Goal: Information Seeking & Learning: Learn about a topic

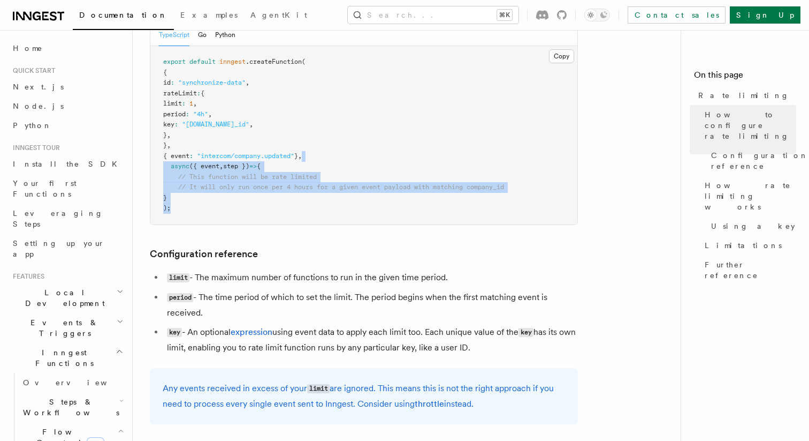
click at [344, 149] on pre "export default inngest .createFunction ( { id : "synchronize-data" , rateLimit …" at bounding box center [363, 135] width 427 height 178
drag, startPoint x: 343, startPoint y: 148, endPoint x: 343, endPoint y: 203, distance: 55.1
click at [343, 203] on pre "export default inngest .createFunction ( { id : "synchronize-data" , rateLimit …" at bounding box center [363, 135] width 427 height 178
drag, startPoint x: 345, startPoint y: 221, endPoint x: 344, endPoint y: 151, distance: 70.1
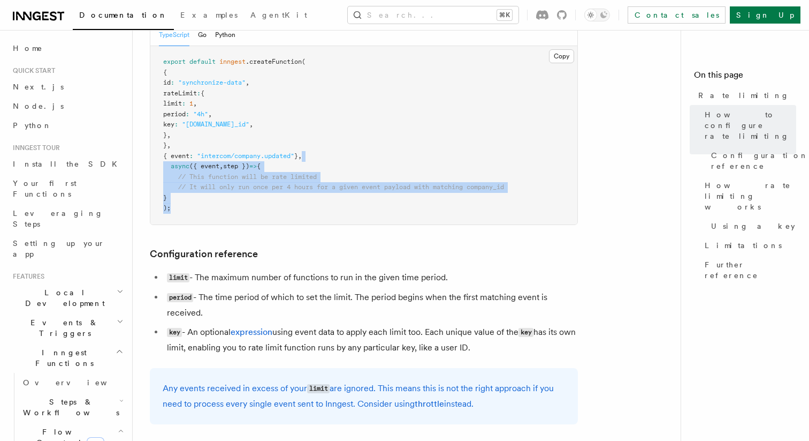
click at [344, 153] on pre "export default inngest .createFunction ( { id : "synchronize-data" , rateLimit …" at bounding box center [363, 135] width 427 height 178
drag, startPoint x: 344, startPoint y: 151, endPoint x: 344, endPoint y: 210, distance: 59.4
click at [344, 209] on pre "export default inngest .createFunction ( { id : "synchronize-data" , rateLimit …" at bounding box center [363, 135] width 427 height 178
click at [344, 210] on pre "export default inngest .createFunction ( { id : "synchronize-data" , rateLimit …" at bounding box center [363, 135] width 427 height 178
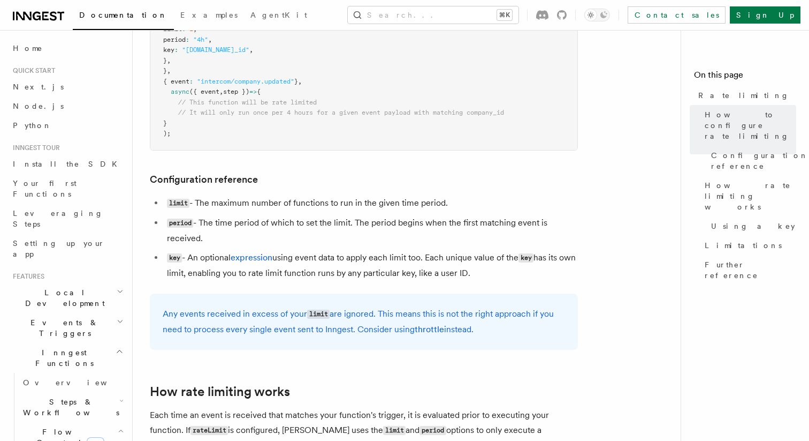
scroll to position [330, 0]
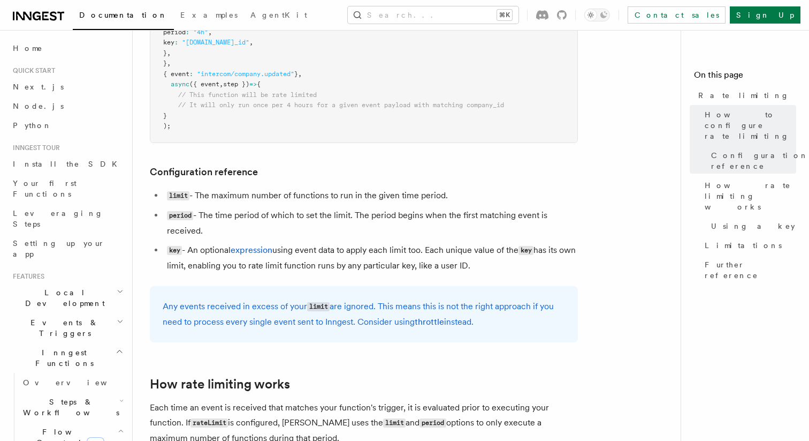
drag, startPoint x: 345, startPoint y: 237, endPoint x: 355, endPoint y: 270, distance: 35.1
click at [355, 270] on ul "limit - The maximum number of functions to run in the given time period. period…" at bounding box center [364, 230] width 428 height 85
click at [355, 270] on li "key - An optional expression using event data to apply each limit too. Each uni…" at bounding box center [371, 257] width 414 height 31
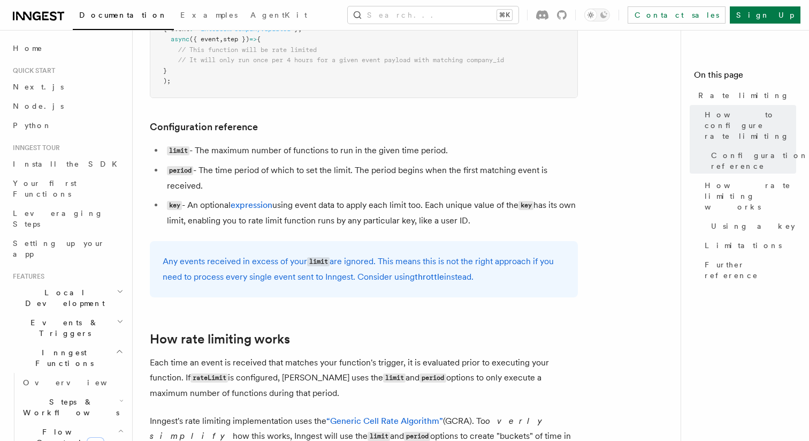
scroll to position [475, 0]
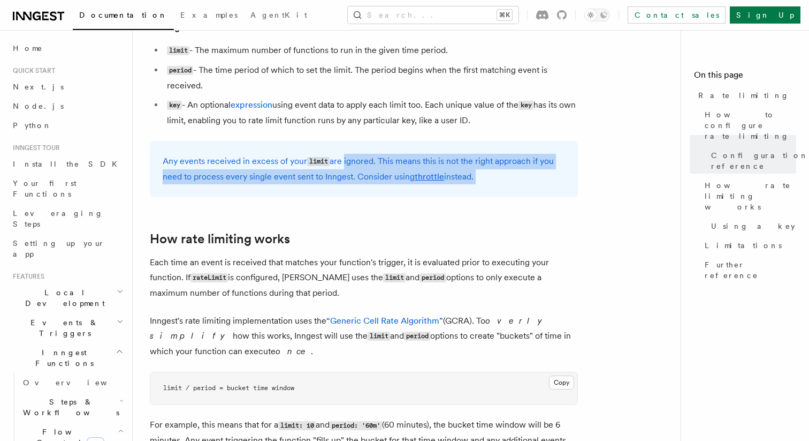
drag, startPoint x: 343, startPoint y: 206, endPoint x: 343, endPoint y: 155, distance: 50.9
drag, startPoint x: 343, startPoint y: 146, endPoint x: 343, endPoint y: 194, distance: 47.6
click at [343, 192] on div "Any events received in excess of your limit are ignored. This means this is not…" at bounding box center [364, 169] width 428 height 56
click at [343, 194] on div "Any events received in excess of your limit are ignored. This means this is not…" at bounding box center [364, 169] width 428 height 56
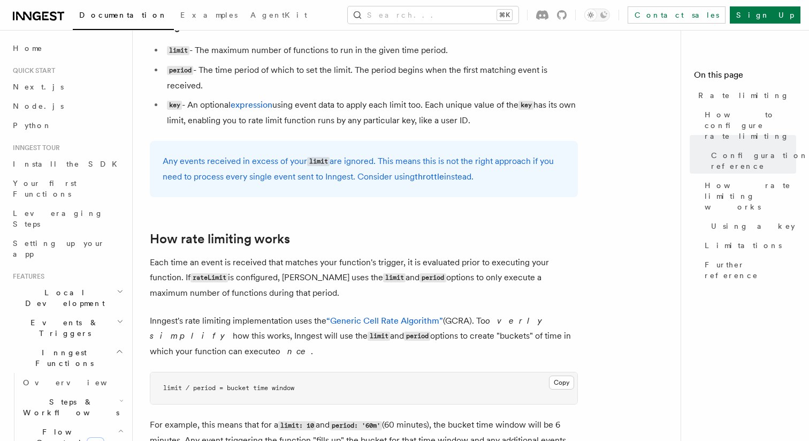
drag, startPoint x: 347, startPoint y: 193, endPoint x: 347, endPoint y: 147, distance: 46.6
click at [347, 147] on div "Any events received in excess of your limit are ignored. This means this is not…" at bounding box center [364, 169] width 428 height 56
drag, startPoint x: 347, startPoint y: 147, endPoint x: 355, endPoint y: 195, distance: 49.4
click at [355, 195] on div "Any events received in excess of your limit are ignored. This means this is not…" at bounding box center [364, 169] width 428 height 56
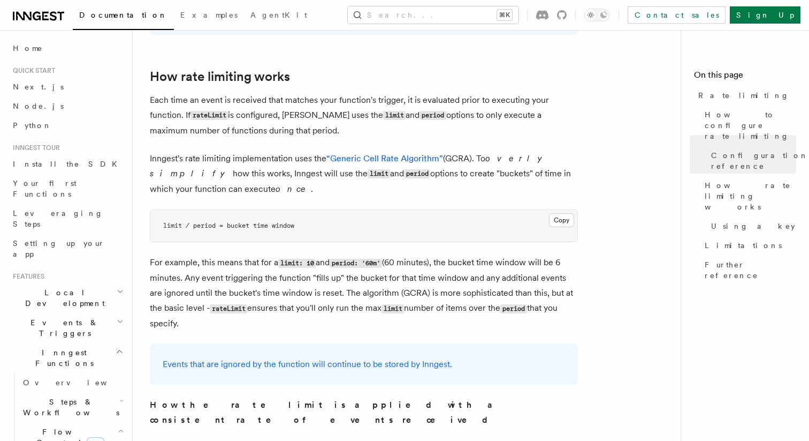
scroll to position [658, 0]
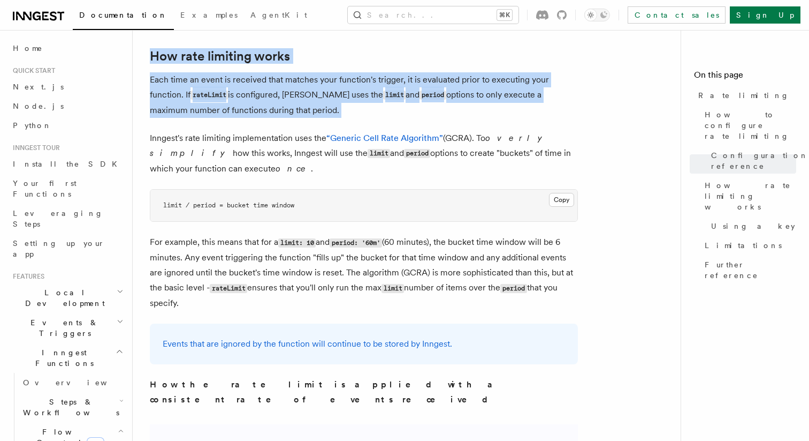
drag, startPoint x: 324, startPoint y: 121, endPoint x: 322, endPoint y: 45, distance: 76.1
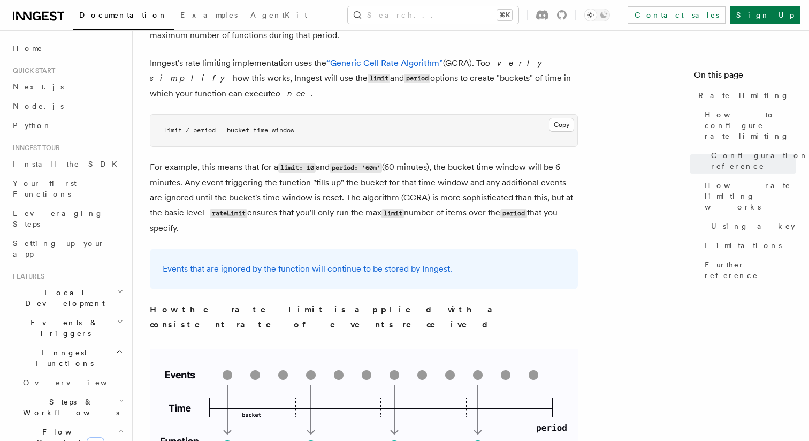
scroll to position [739, 0]
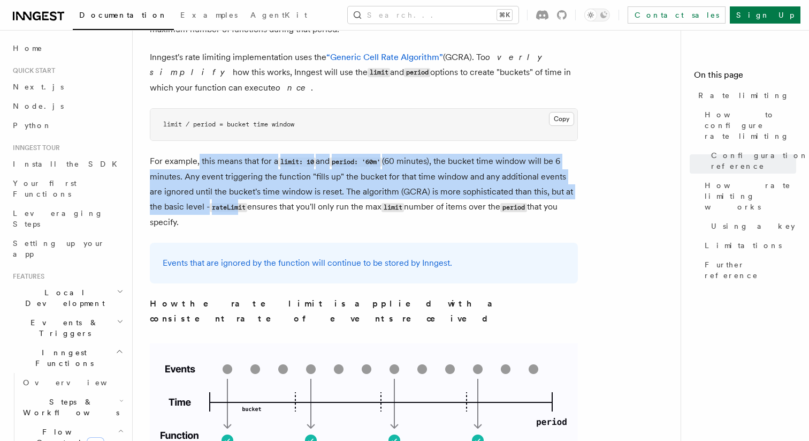
drag, startPoint x: 199, startPoint y: 164, endPoint x: 224, endPoint y: 210, distance: 53.2
click at [224, 210] on p "For example, this means that for a limit: 10 and period: '60m' (60 minutes), th…" at bounding box center [364, 192] width 428 height 76
click at [224, 210] on code "rateLimit" at bounding box center [228, 207] width 37 height 9
drag, startPoint x: 231, startPoint y: 226, endPoint x: 170, endPoint y: 173, distance: 80.9
click at [170, 174] on p "For example, this means that for a limit: 10 and period: '60m' (60 minutes), th…" at bounding box center [364, 192] width 428 height 76
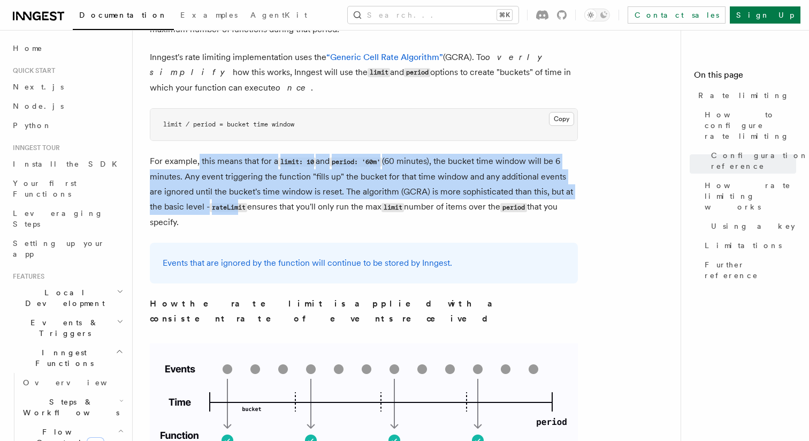
drag, startPoint x: 168, startPoint y: 163, endPoint x: 210, endPoint y: 220, distance: 71.1
click at [209, 218] on p "For example, this means that for a limit: 10 and period: '60m' (60 minutes), th…" at bounding box center [364, 192] width 428 height 76
click at [210, 220] on p "For example, this means that for a limit: 10 and period: '60m' (60 minutes), th…" at bounding box center [364, 192] width 428 height 76
drag, startPoint x: 226, startPoint y: 220, endPoint x: 179, endPoint y: 170, distance: 68.5
click at [180, 173] on p "For example, this means that for a limit: 10 and period: '60m' (60 minutes), th…" at bounding box center [364, 192] width 428 height 76
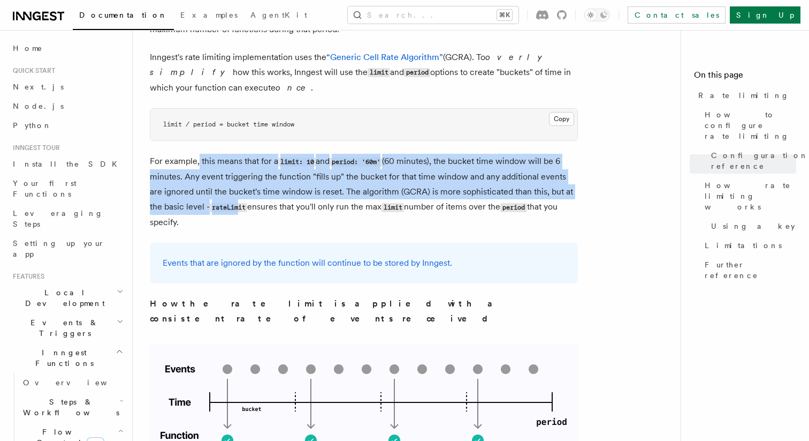
drag, startPoint x: 171, startPoint y: 154, endPoint x: 210, endPoint y: 229, distance: 84.0
click at [208, 225] on article "Features Inngest Functions Flow Control Rate limiting Rate limiting is a hard l…" at bounding box center [411, 389] width 522 height 2162
click at [210, 229] on p "For example, this means that for a limit: 10 and period: '60m' (60 minutes), th…" at bounding box center [364, 192] width 428 height 76
drag, startPoint x: 318, startPoint y: 221, endPoint x: 208, endPoint y: 162, distance: 125.0
click at [208, 163] on p "For example, this means that for a limit: 10 and period: '60m' (60 minutes), th…" at bounding box center [364, 192] width 428 height 76
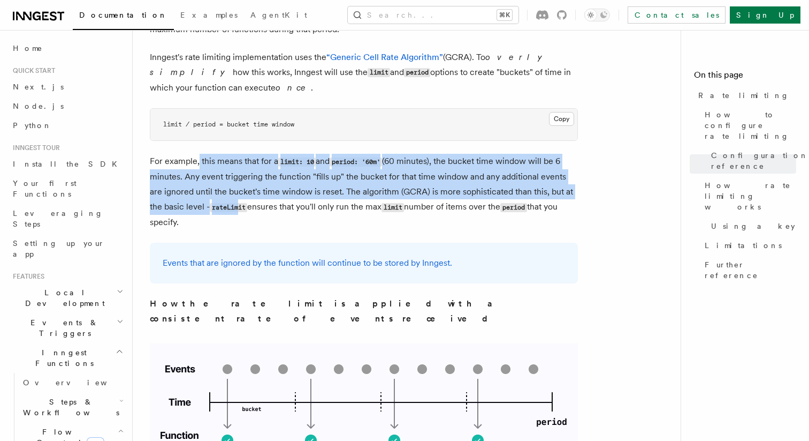
drag, startPoint x: 208, startPoint y: 162, endPoint x: 267, endPoint y: 229, distance: 89.1
click at [266, 227] on p "For example, this means that for a limit: 10 and period: '60m' (60 minutes), th…" at bounding box center [364, 192] width 428 height 76
click at [267, 229] on p "For example, this means that for a limit: 10 and period: '60m' (60 minutes), th…" at bounding box center [364, 192] width 428 height 76
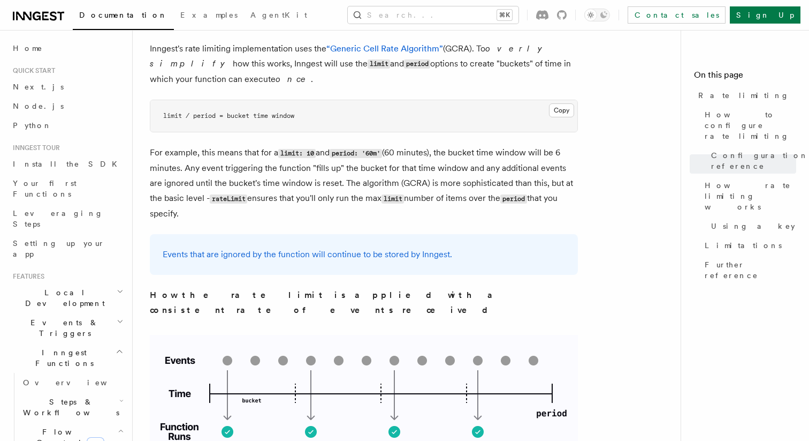
scroll to position [756, 0]
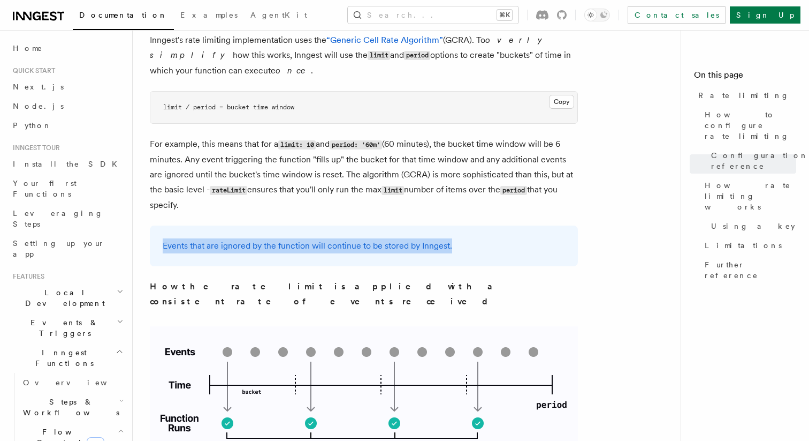
drag, startPoint x: 268, startPoint y: 230, endPoint x: 287, endPoint y: 262, distance: 37.9
click at [287, 262] on div "Events that are ignored by the function will continue to be stored by Inngest." at bounding box center [364, 245] width 428 height 41
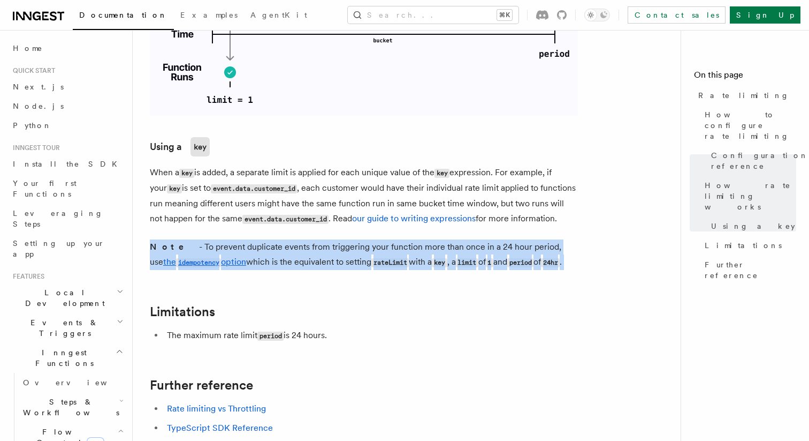
drag, startPoint x: 347, startPoint y: 195, endPoint x: 348, endPoint y: 239, distance: 43.9
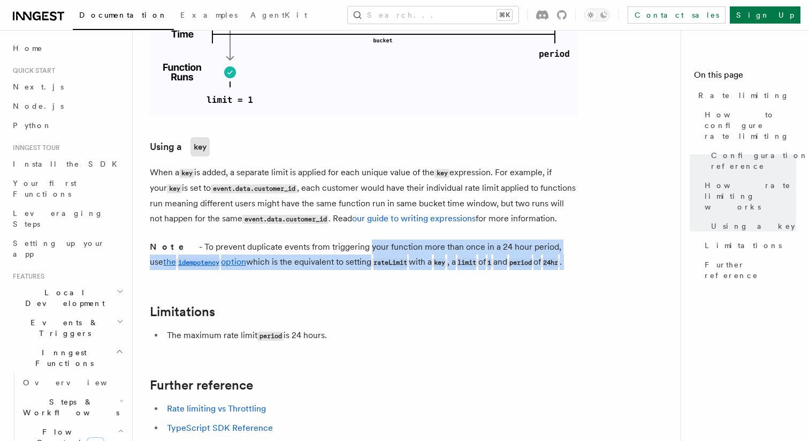
drag, startPoint x: 354, startPoint y: 239, endPoint x: 339, endPoint y: 199, distance: 43.4
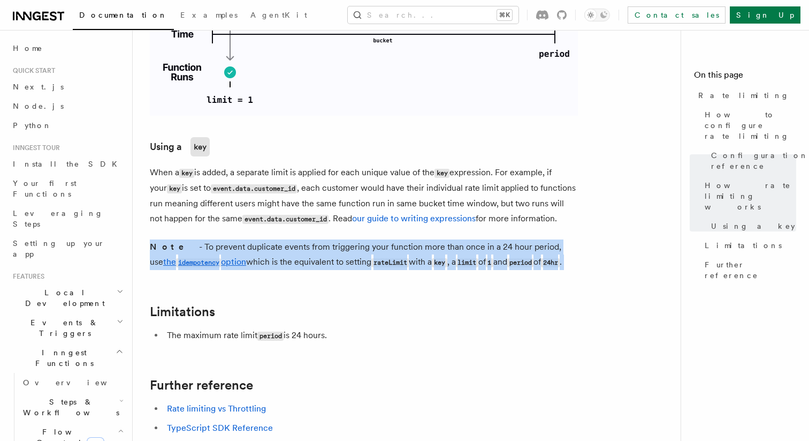
drag, startPoint x: 339, startPoint y: 196, endPoint x: 339, endPoint y: 242, distance: 46.0
drag, startPoint x: 347, startPoint y: 242, endPoint x: 338, endPoint y: 193, distance: 50.0
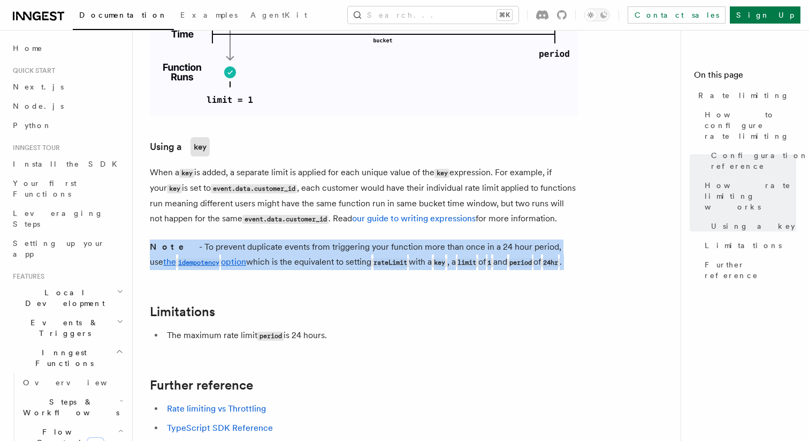
drag, startPoint x: 338, startPoint y: 192, endPoint x: 338, endPoint y: 231, distance: 38.5
drag, startPoint x: 342, startPoint y: 234, endPoint x: 339, endPoint y: 188, distance: 45.6
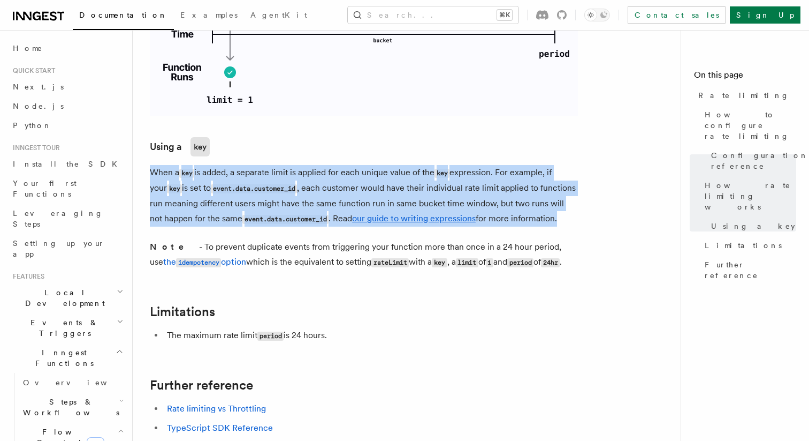
drag, startPoint x: 285, startPoint y: 120, endPoint x: 302, endPoint y: 191, distance: 72.2
drag, startPoint x: 315, startPoint y: 191, endPoint x: 301, endPoint y: 110, distance: 81.6
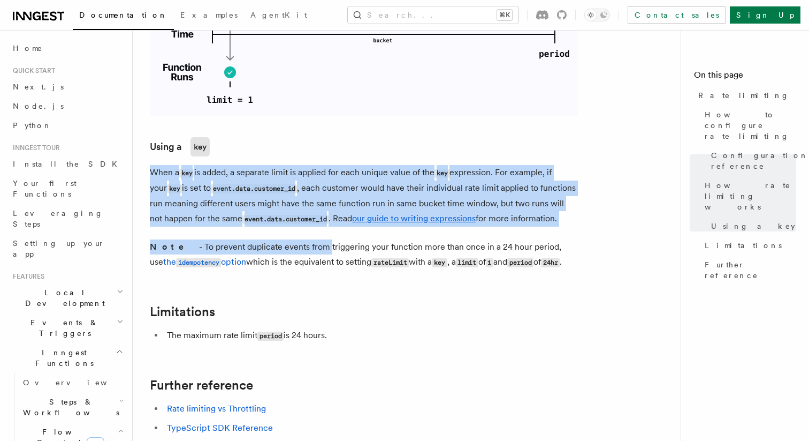
drag, startPoint x: 301, startPoint y: 110, endPoint x: 302, endPoint y: 213, distance: 102.2
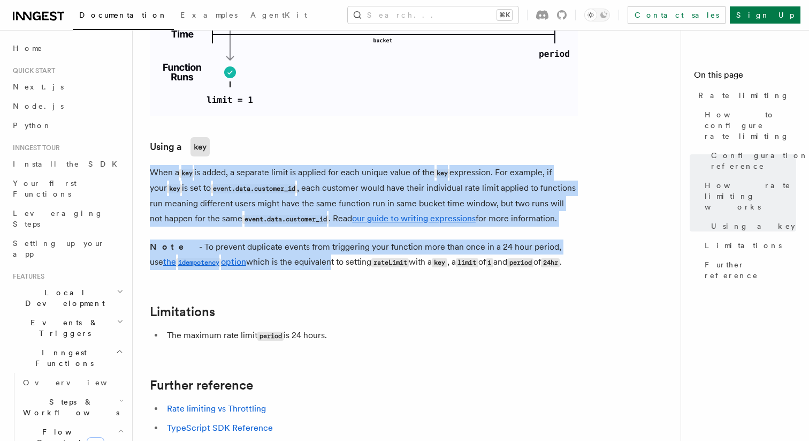
click at [302, 239] on p "Note - To prevent duplicate events from triggering your function more than once…" at bounding box center [364, 254] width 428 height 31
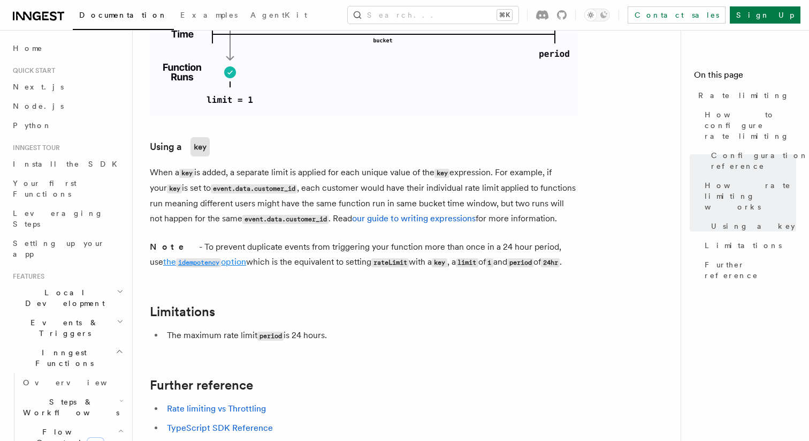
click at [194, 258] on code "idempotency" at bounding box center [198, 262] width 45 height 9
click at [549, 18] on icon at bounding box center [542, 15] width 12 height 10
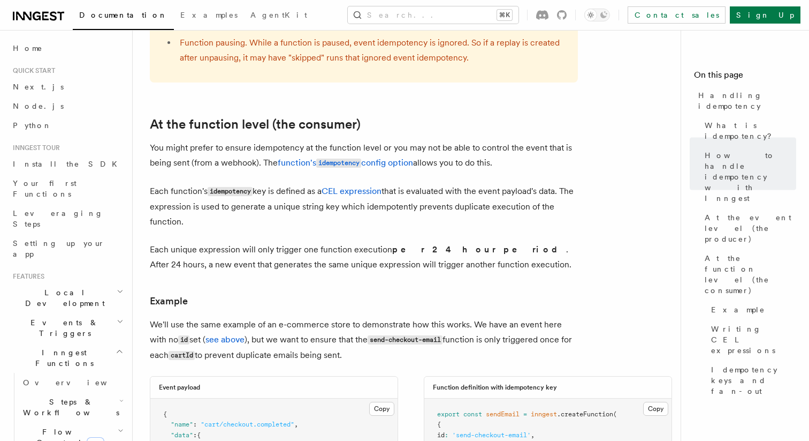
scroll to position [1234, 0]
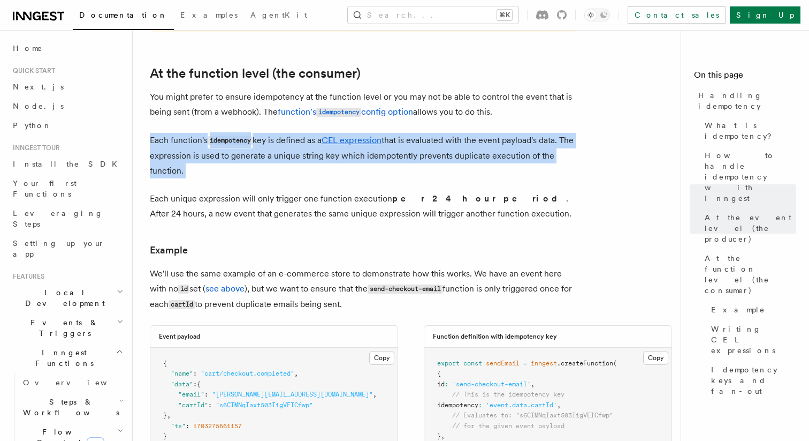
drag, startPoint x: 273, startPoint y: 108, endPoint x: 274, endPoint y: 172, distance: 64.8
click at [275, 172] on article "Features Inngest Functions Errors & Retries Handling idempotency Ensuring that …" at bounding box center [411, 90] width 522 height 2554
click at [274, 172] on article "Features Inngest Functions Errors & Retries Handling idempotency Ensuring that …" at bounding box center [411, 90] width 522 height 2554
drag, startPoint x: 275, startPoint y: 166, endPoint x: 275, endPoint y: 119, distance: 47.1
click at [275, 119] on article "Features Inngest Functions Errors & Retries Handling idempotency Ensuring that …" at bounding box center [411, 90] width 522 height 2554
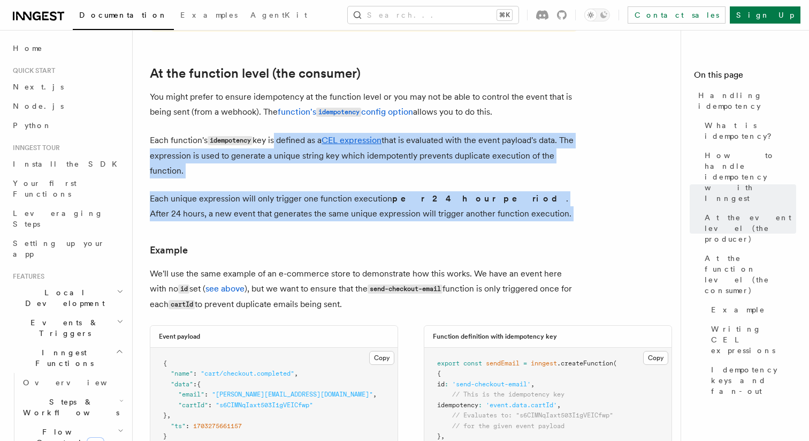
drag, startPoint x: 275, startPoint y: 119, endPoint x: 293, endPoint y: 208, distance: 91.2
click at [293, 208] on article "Features Inngest Functions Errors & Retries Handling idempotency Ensuring that …" at bounding box center [411, 90] width 522 height 2554
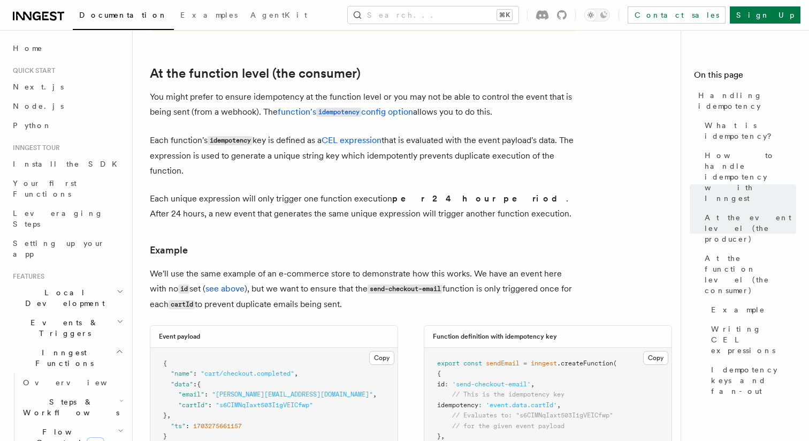
drag, startPoint x: 302, startPoint y: 208, endPoint x: 282, endPoint y: 143, distance: 67.9
click at [284, 147] on article "Features Inngest Functions Errors & Retries Handling idempotency Ensuring that …" at bounding box center [411, 90] width 522 height 2554
click at [305, 242] on h3 "Example" at bounding box center [364, 249] width 428 height 15
drag, startPoint x: 310, startPoint y: 225, endPoint x: 292, endPoint y: 162, distance: 65.7
click at [292, 162] on article "Features Inngest Functions Errors & Retries Handling idempotency Ensuring that …" at bounding box center [411, 90] width 522 height 2554
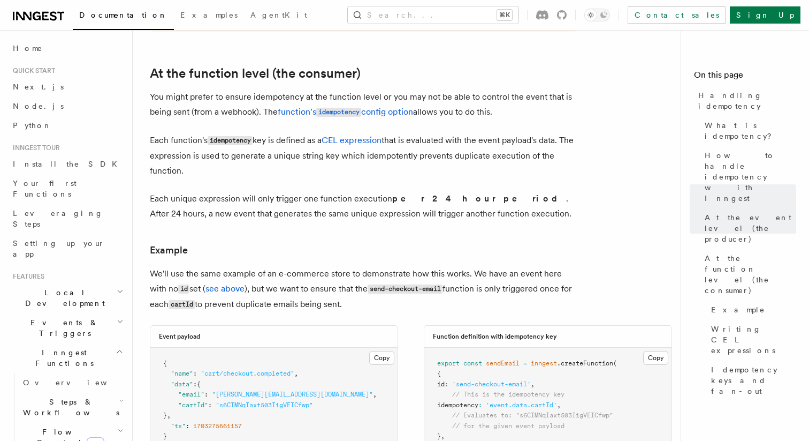
click at [292, 162] on p "Each function's idempotency key is defined as a CEL expression that is evaluate…" at bounding box center [364, 155] width 428 height 45
drag, startPoint x: 292, startPoint y: 162, endPoint x: 292, endPoint y: 219, distance: 57.3
click at [292, 219] on article "Features Inngest Functions Errors & Retries Handling idempotency Ensuring that …" at bounding box center [411, 90] width 522 height 2554
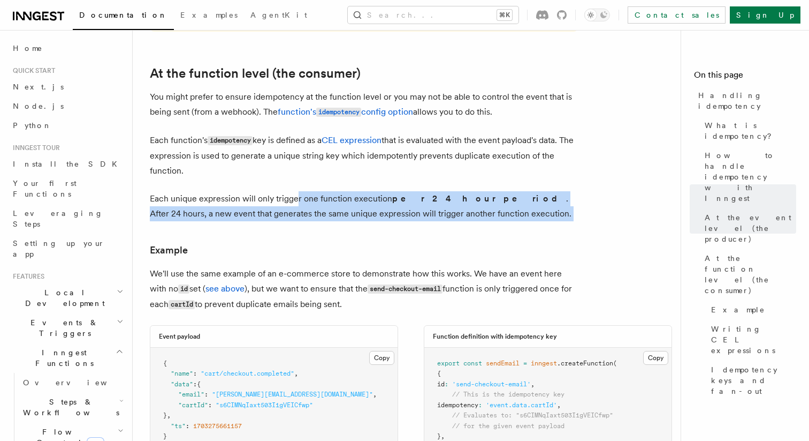
drag, startPoint x: 295, startPoint y: 219, endPoint x: 295, endPoint y: 180, distance: 39.1
click at [295, 180] on article "Features Inngest Functions Errors & Retries Handling idempotency Ensuring that …" at bounding box center [411, 90] width 522 height 2554
click at [295, 191] on p "Each unique expression will only trigger one function execution per 24 hour per…" at bounding box center [364, 206] width 428 height 30
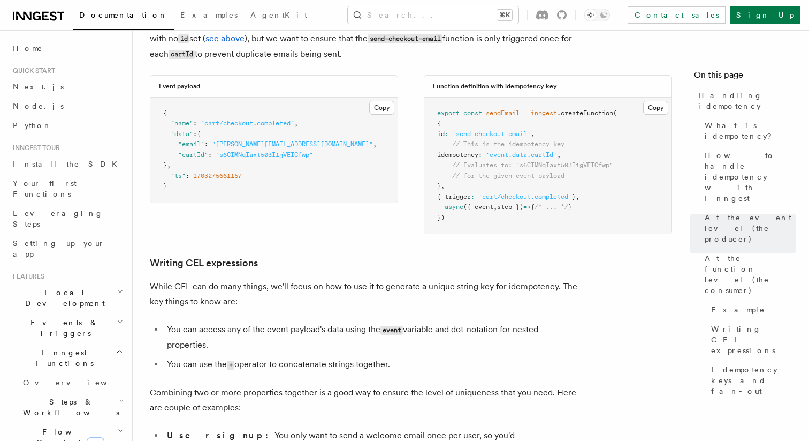
scroll to position [1487, 0]
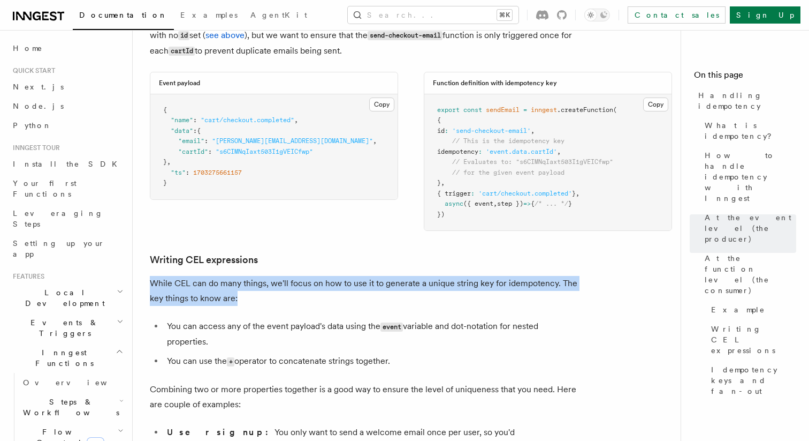
drag, startPoint x: 299, startPoint y: 245, endPoint x: 299, endPoint y: 284, distance: 39.6
click at [299, 284] on p "While CEL can do many things, we'll focus on how to use it to generate a unique…" at bounding box center [364, 291] width 428 height 30
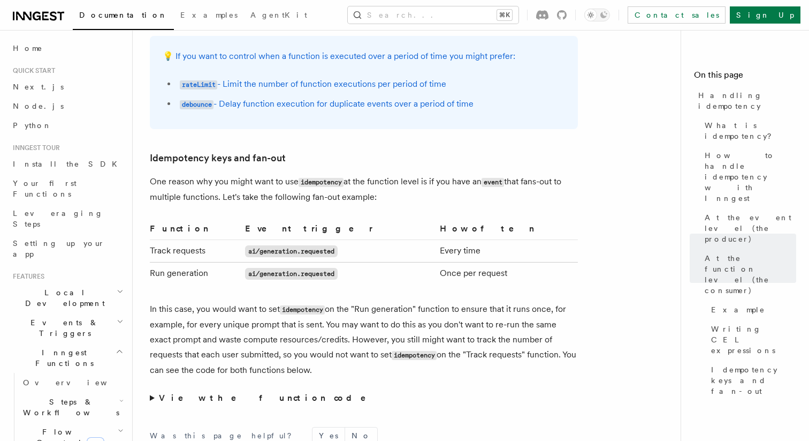
scroll to position [1999, 0]
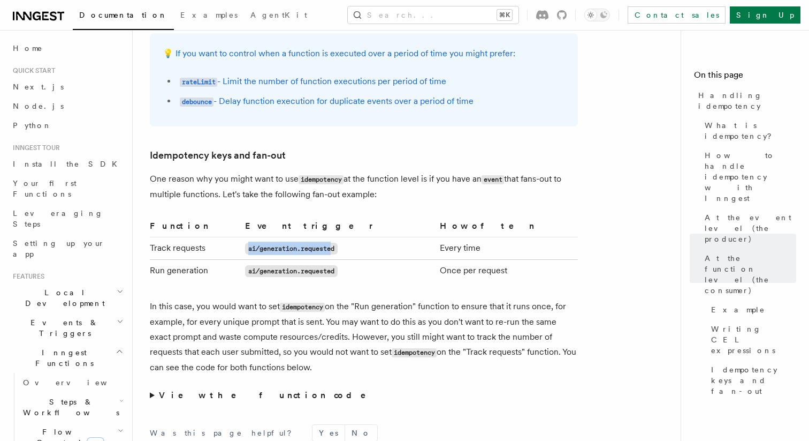
drag, startPoint x: 269, startPoint y: 239, endPoint x: 356, endPoint y: 239, distance: 87.2
click at [338, 242] on code "ai/generation.requested" at bounding box center [291, 248] width 93 height 12
drag, startPoint x: 370, startPoint y: 239, endPoint x: 268, endPoint y: 242, distance: 102.3
click at [269, 242] on td "ai/generation.requested" at bounding box center [338, 248] width 195 height 22
drag, startPoint x: 268, startPoint y: 242, endPoint x: 395, endPoint y: 242, distance: 126.9
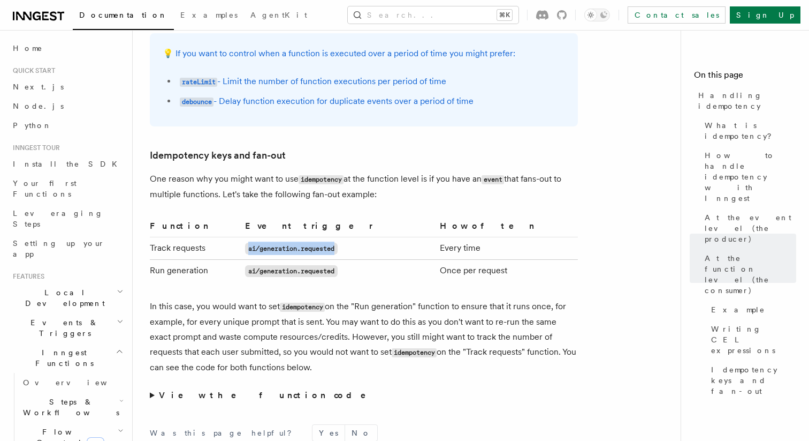
click at [393, 242] on td "ai/generation.requested" at bounding box center [338, 248] width 195 height 22
click at [395, 242] on td "ai/generation.requested" at bounding box center [338, 248] width 195 height 22
drag, startPoint x: 404, startPoint y: 265, endPoint x: 242, endPoint y: 265, distance: 161.7
click at [242, 265] on tr "Run generation ai/generation.requested Once per request" at bounding box center [364, 271] width 428 height 22
click at [241, 265] on td "Run generation" at bounding box center [195, 271] width 91 height 22
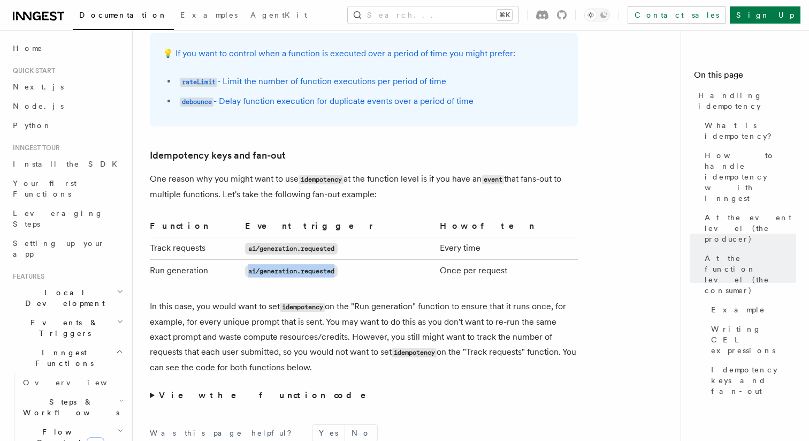
drag, startPoint x: 248, startPoint y: 265, endPoint x: 393, endPoint y: 265, distance: 144.5
click at [390, 265] on tr "Run generation ai/generation.requested Once per request" at bounding box center [364, 271] width 428 height 22
click at [393, 265] on td "ai/generation.requested" at bounding box center [338, 271] width 195 height 22
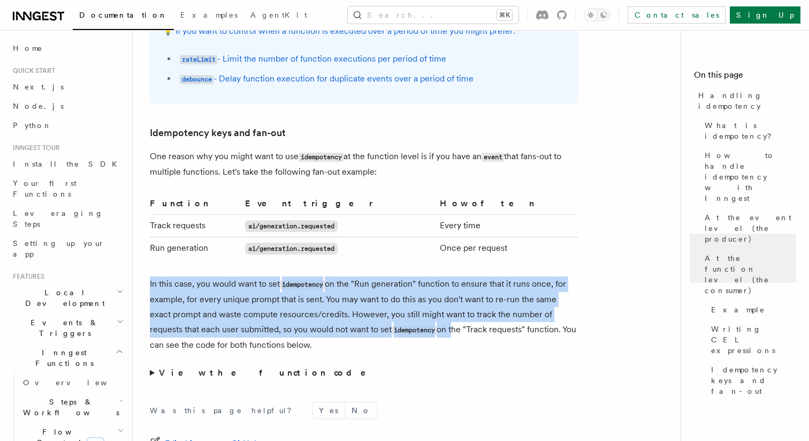
drag, startPoint x: 393, startPoint y: 265, endPoint x: 401, endPoint y: 330, distance: 65.3
click at [401, 332] on p "In this case, you would want to set idempotency on the "Run generation" functio…" at bounding box center [364, 314] width 428 height 76
drag, startPoint x: 403, startPoint y: 333, endPoint x: 390, endPoint y: 264, distance: 70.9
click at [390, 276] on p "In this case, you would want to set idempotency on the "Run generation" functio…" at bounding box center [364, 314] width 428 height 76
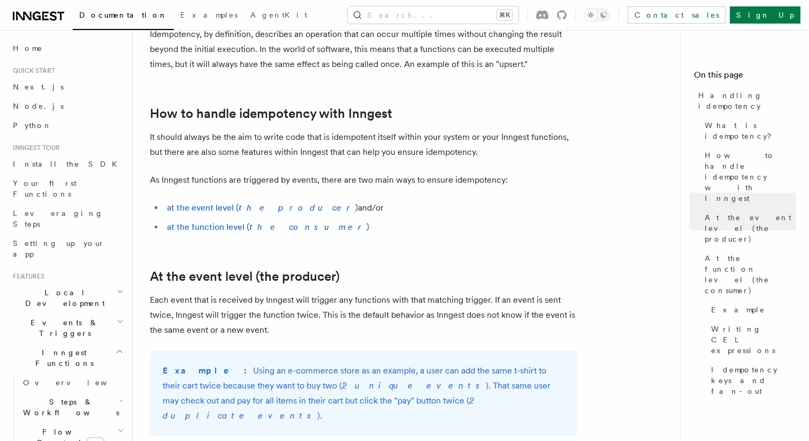
scroll to position [0, 0]
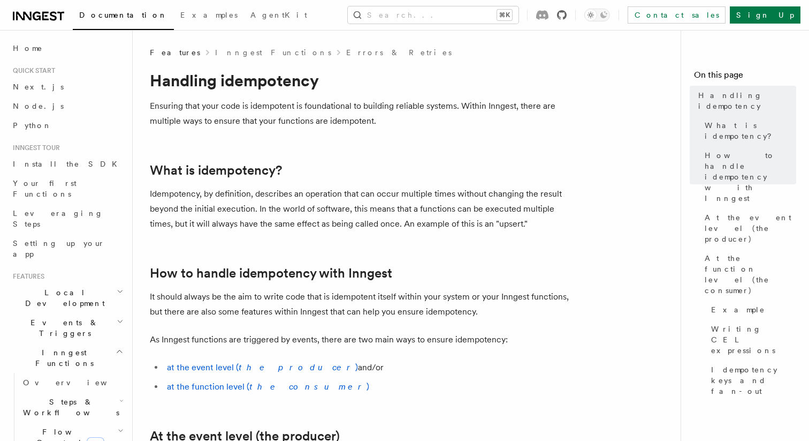
click at [567, 13] on icon at bounding box center [562, 15] width 10 height 10
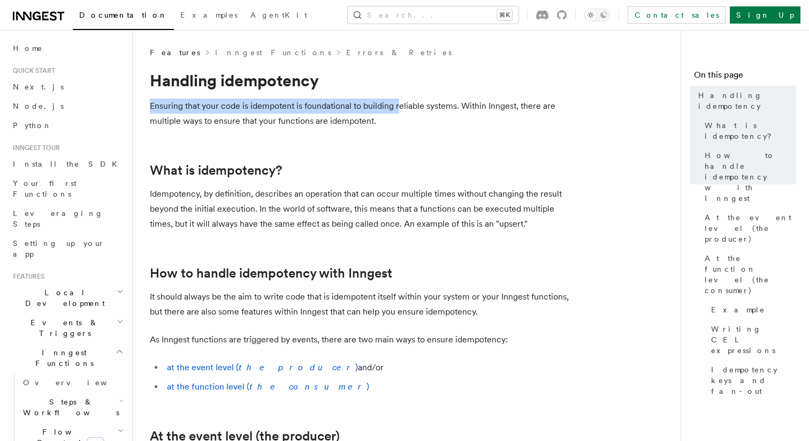
drag, startPoint x: 399, startPoint y: 108, endPoint x: 399, endPoint y: 92, distance: 16.1
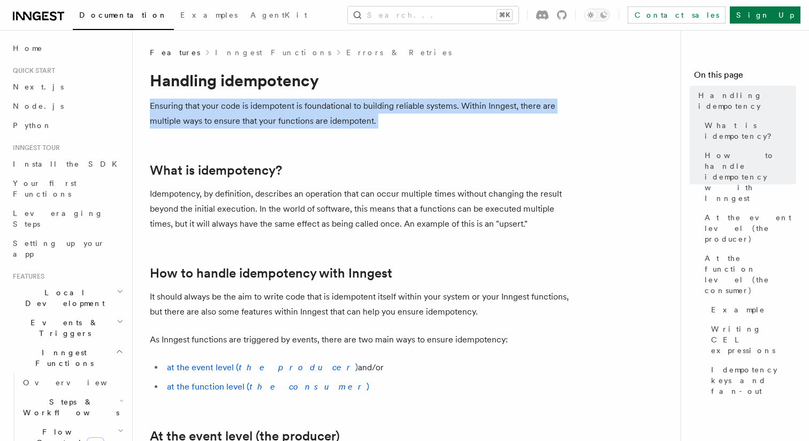
drag, startPoint x: 399, startPoint y: 92, endPoint x: 399, endPoint y: 135, distance: 42.8
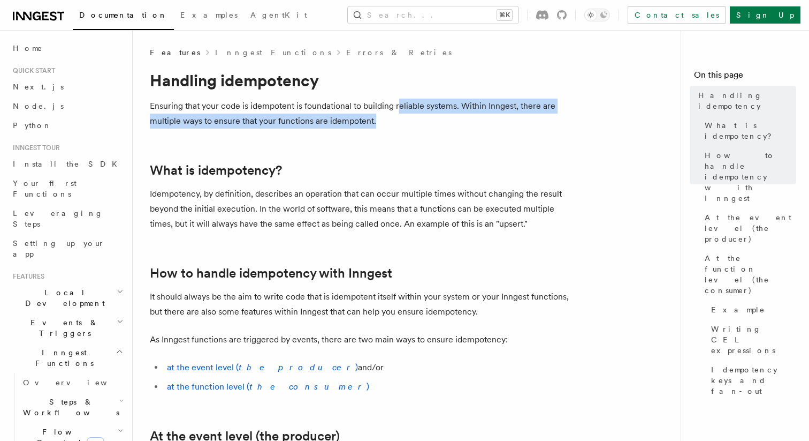
drag, startPoint x: 399, startPoint y: 125, endPoint x: 399, endPoint y: 96, distance: 28.9
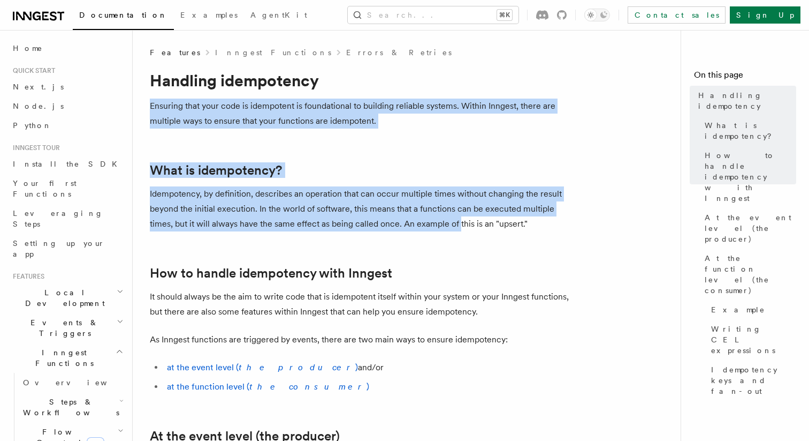
drag, startPoint x: 399, startPoint y: 96, endPoint x: 436, endPoint y: 227, distance: 135.6
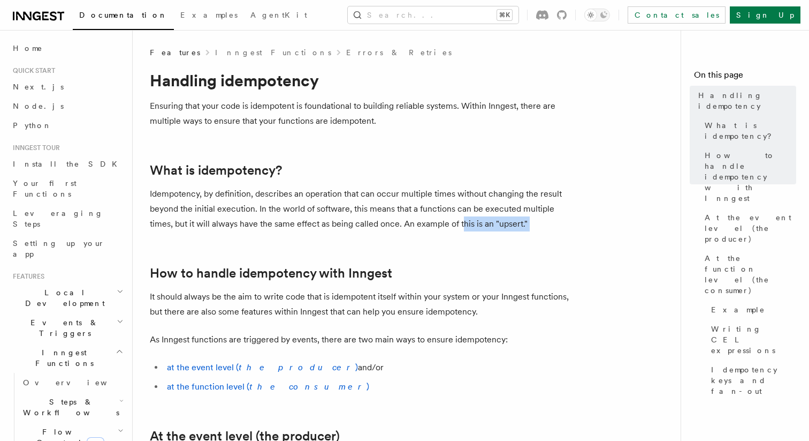
drag, startPoint x: 441, startPoint y: 233, endPoint x: 431, endPoint y: 195, distance: 39.2
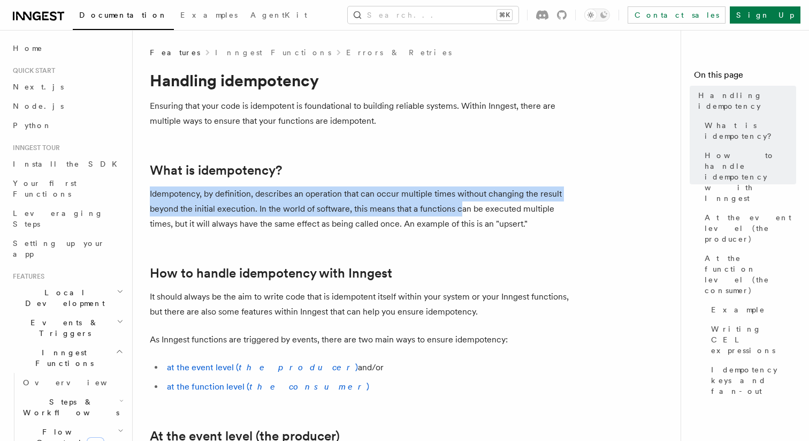
drag, startPoint x: 430, startPoint y: 185, endPoint x: 503, endPoint y: 255, distance: 100.7
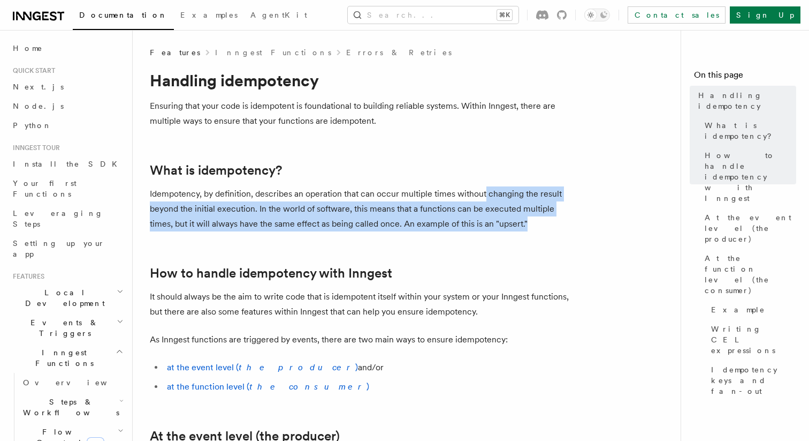
drag, startPoint x: 507, startPoint y: 227, endPoint x: 482, endPoint y: 182, distance: 52.0
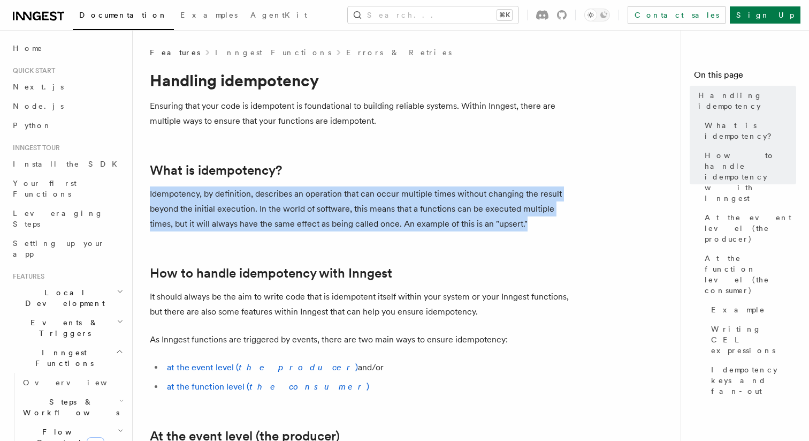
drag, startPoint x: 482, startPoint y: 182, endPoint x: 505, endPoint y: 221, distance: 45.1
click at [505, 222] on p "Idempotency, by definition, describes an operation that can occur multiple time…" at bounding box center [364, 208] width 428 height 45
drag, startPoint x: 514, startPoint y: 222, endPoint x: 493, endPoint y: 182, distance: 45.0
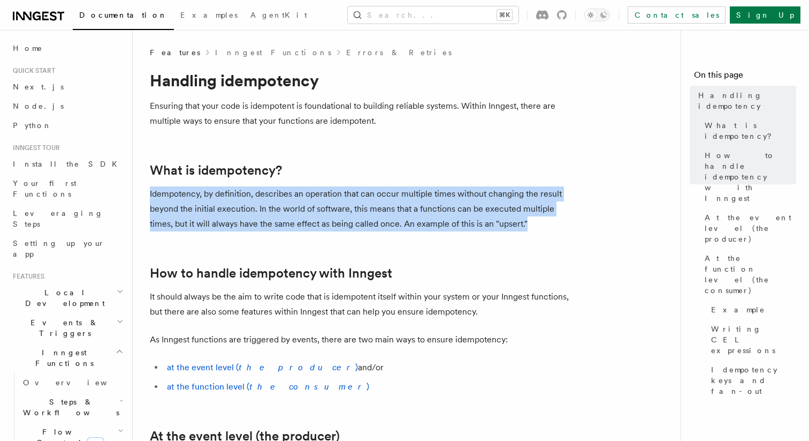
drag, startPoint x: 493, startPoint y: 182, endPoint x: 515, endPoint y: 222, distance: 45.5
click at [515, 222] on p "Idempotency, by definition, describes an operation that can occur multiple time…" at bounding box center [364, 208] width 428 height 45
drag, startPoint x: 528, startPoint y: 232, endPoint x: 497, endPoint y: 175, distance: 65.4
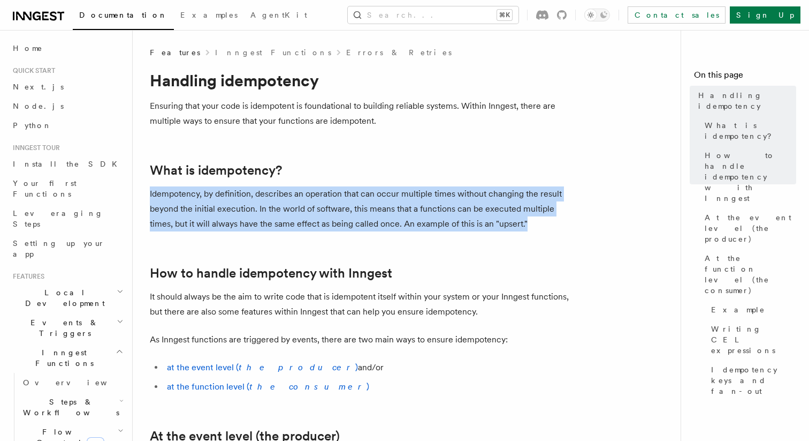
drag, startPoint x: 497, startPoint y: 177, endPoint x: 514, endPoint y: 223, distance: 49.6
click at [514, 223] on p "Idempotency, by definition, describes an operation that can occur multiple time…" at bounding box center [364, 208] width 428 height 45
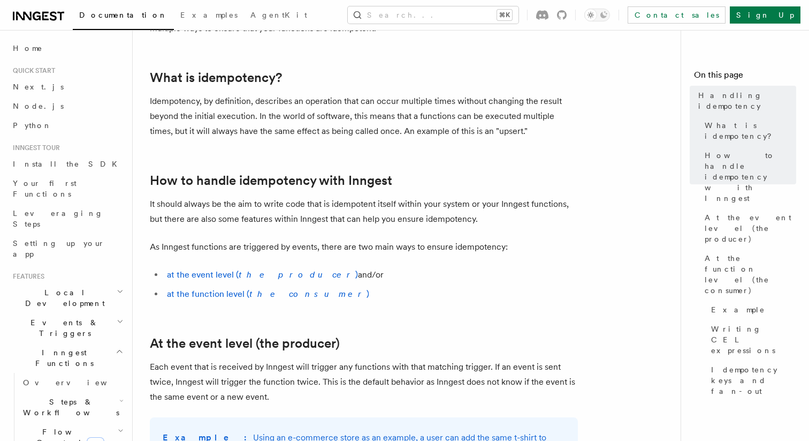
scroll to position [106, 0]
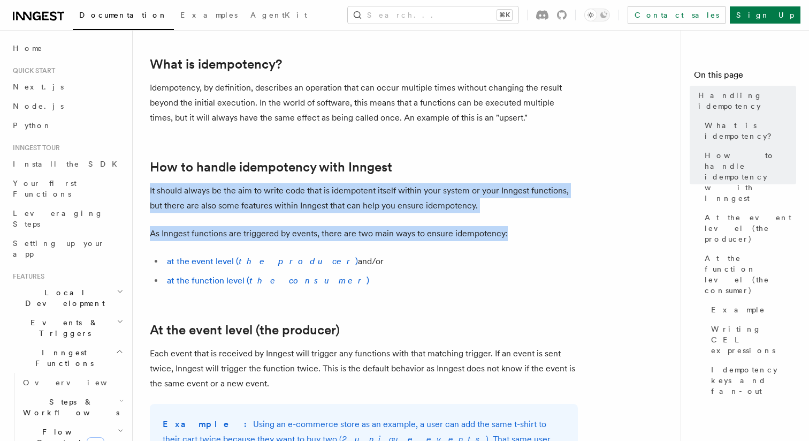
drag, startPoint x: 483, startPoint y: 179, endPoint x: 509, endPoint y: 230, distance: 56.7
click at [509, 230] on p "As Inngest functions are triggered by events, there are two main ways to ensure…" at bounding box center [364, 233] width 428 height 15
drag, startPoint x: 518, startPoint y: 236, endPoint x: 491, endPoint y: 170, distance: 71.4
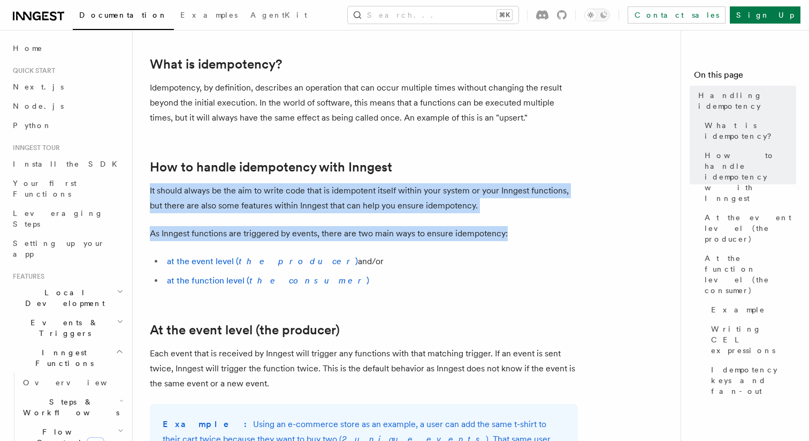
click at [491, 170] on h2 "How to handle idempotency with Inngest" at bounding box center [364, 167] width 428 height 15
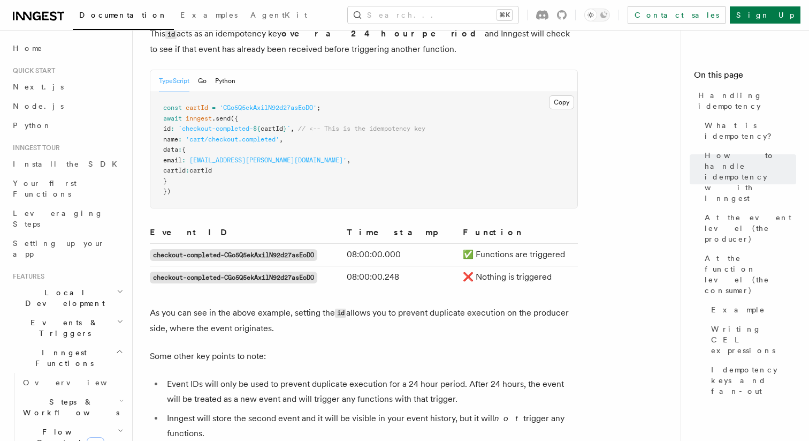
scroll to position [663, 0]
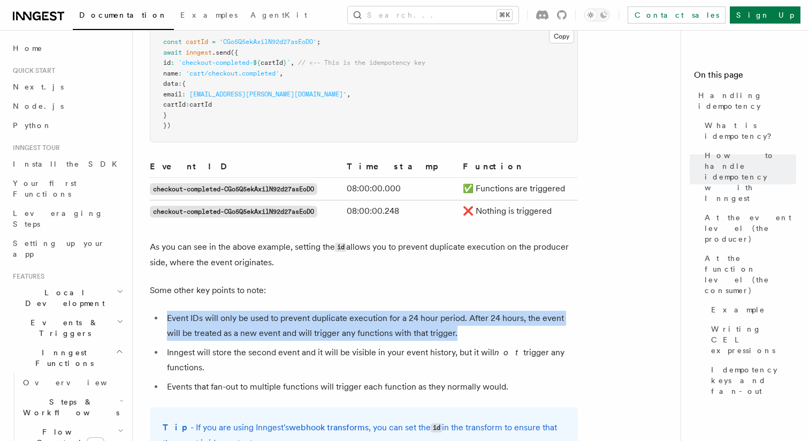
drag, startPoint x: 355, startPoint y: 281, endPoint x: 472, endPoint y: 315, distance: 121.6
click at [472, 315] on li "Event IDs will only be used to prevent duplicate execution for a 24 hour period…" at bounding box center [371, 325] width 414 height 30
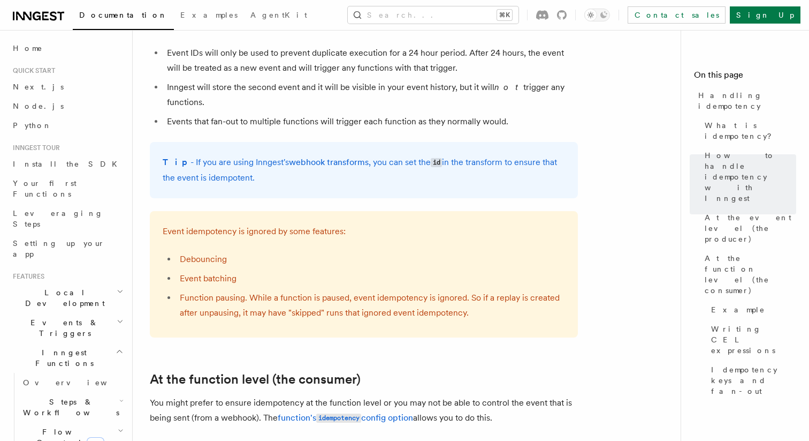
scroll to position [930, 0]
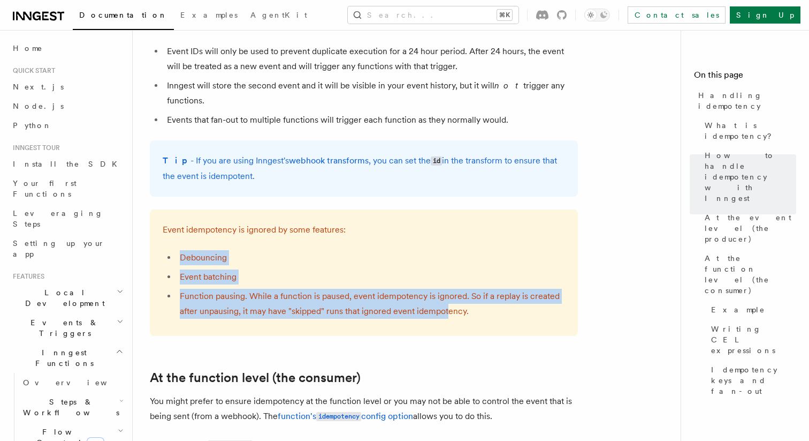
drag, startPoint x: 354, startPoint y: 215, endPoint x: 449, endPoint y: 298, distance: 125.6
click at [448, 297] on div "Event idempotency is ignored by some features: Debouncing Event batching Functi…" at bounding box center [364, 272] width 428 height 126
click at [449, 298] on li "Function pausing. While a function is paused, event idempotency is ignored. So …" at bounding box center [371, 304] width 389 height 30
drag, startPoint x: 507, startPoint y: 304, endPoint x: 449, endPoint y: 223, distance: 99.4
click at [449, 223] on div "Event idempotency is ignored by some features: Debouncing Event batching Functi…" at bounding box center [364, 272] width 428 height 126
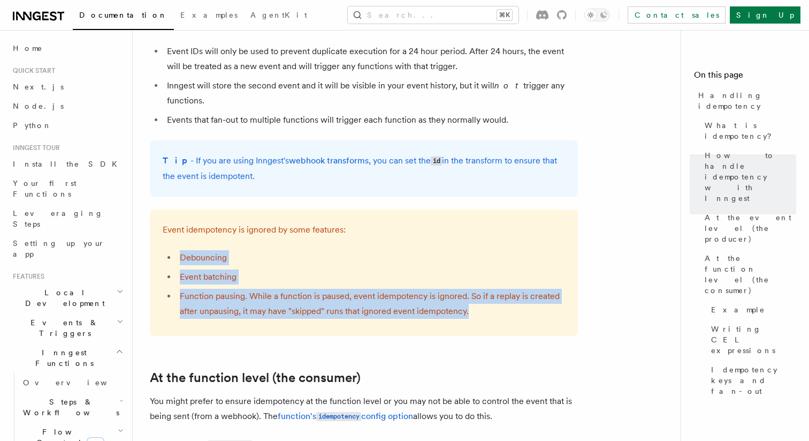
click at [449, 223] on div "Event idempotency is ignored by some features: Debouncing Event batching Functi…" at bounding box center [364, 272] width 428 height 126
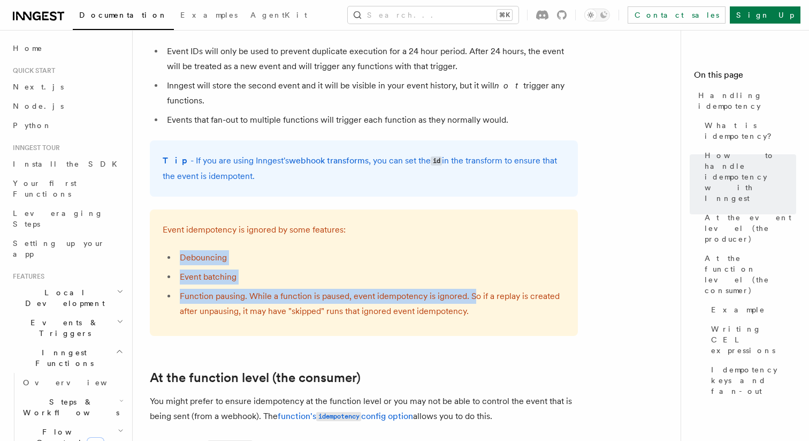
drag, startPoint x: 449, startPoint y: 218, endPoint x: 475, endPoint y: 287, distance: 73.2
click at [475, 285] on div "Event idempotency is ignored by some features: Debouncing Event batching Functi…" at bounding box center [364, 272] width 428 height 126
click at [475, 289] on li "Function pausing. While a function is paused, event idempotency is ignored. So …" at bounding box center [371, 304] width 389 height 30
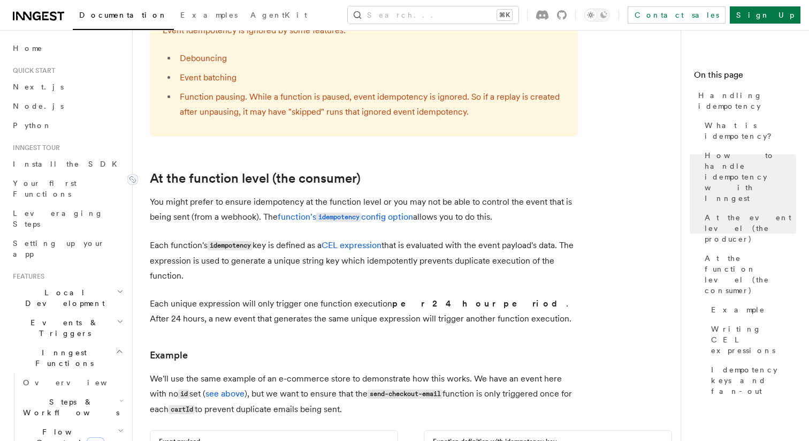
scroll to position [1130, 0]
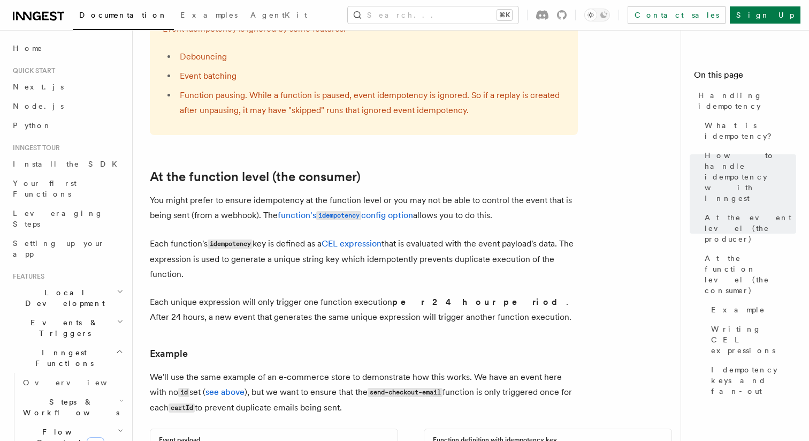
drag, startPoint x: 149, startPoint y: 189, endPoint x: 192, endPoint y: 256, distance: 79.9
click at [192, 256] on article "Features Inngest Functions Errors & Retries Handling idempotency Ensuring that …" at bounding box center [411, 194] width 522 height 2554
click at [192, 256] on p "Each function's idempotency key is defined as a CEL expression that is evaluate…" at bounding box center [364, 258] width 428 height 45
drag, startPoint x: 201, startPoint y: 256, endPoint x: 192, endPoint y: 225, distance: 32.9
click at [193, 236] on p "Each function's idempotency key is defined as a CEL expression that is evaluate…" at bounding box center [364, 258] width 428 height 45
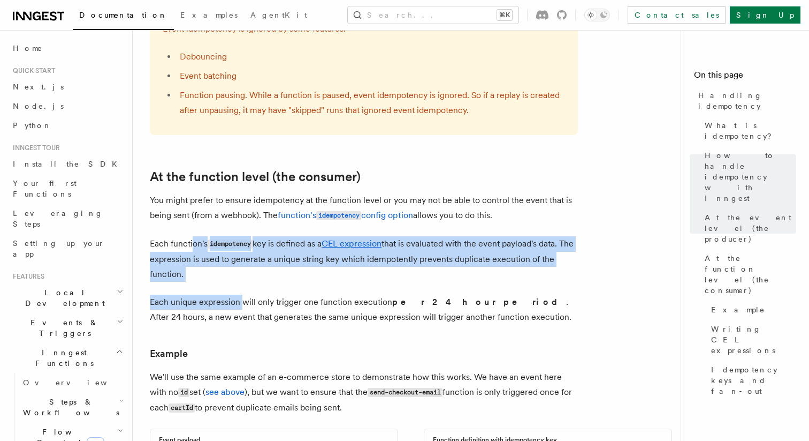
drag, startPoint x: 192, startPoint y: 223, endPoint x: 245, endPoint y: 290, distance: 85.4
click at [244, 289] on article "Features Inngest Functions Errors & Retries Handling idempotency Ensuring that …" at bounding box center [411, 194] width 522 height 2554
click at [245, 294] on p "Each unique expression will only trigger one function execution per 24 hour per…" at bounding box center [364, 309] width 428 height 30
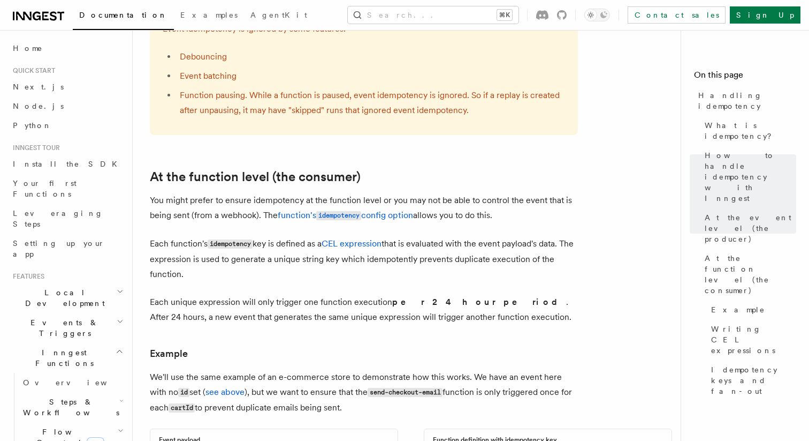
scroll to position [1180, 0]
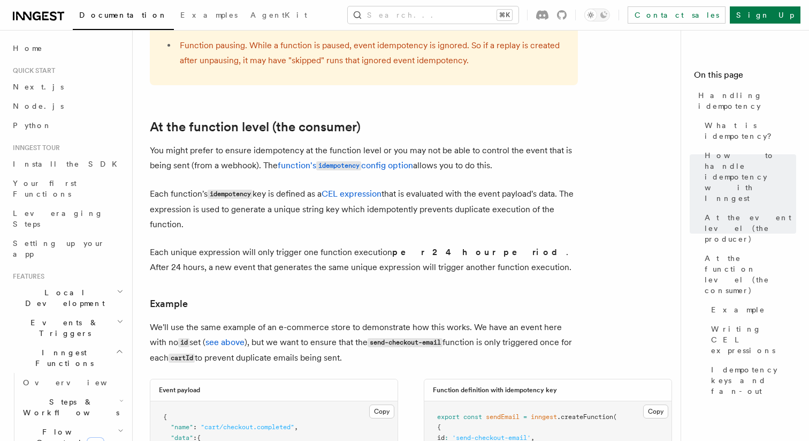
drag, startPoint x: 432, startPoint y: 339, endPoint x: 430, endPoint y: 212, distance: 127.4
click at [430, 212] on article "Features Inngest Functions Errors & Retries Handling idempotency Ensuring that …" at bounding box center [411, 144] width 522 height 2554
drag, startPoint x: 430, startPoint y: 212, endPoint x: 453, endPoint y: 321, distance: 111.2
click at [454, 320] on article "Features Inngest Functions Errors & Retries Handling idempotency Ensuring that …" at bounding box center [411, 144] width 522 height 2554
drag, startPoint x: 451, startPoint y: 342, endPoint x: 473, endPoint y: 252, distance: 92.6
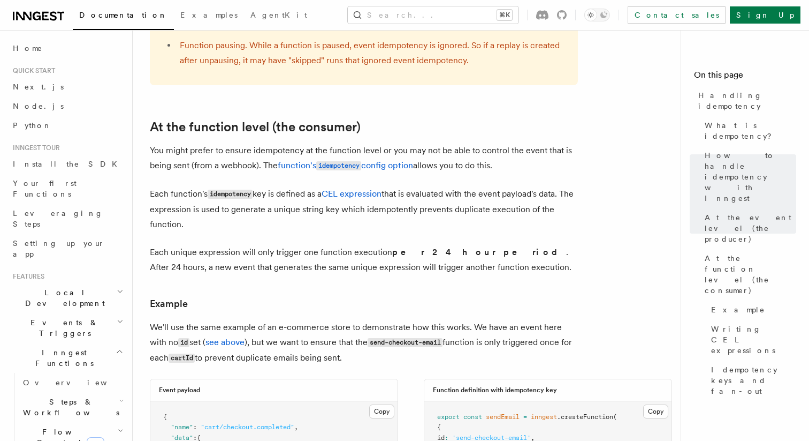
click at [473, 252] on article "Features Inngest Functions Errors & Retries Handling idempotency Ensuring that …" at bounding box center [411, 144] width 522 height 2554
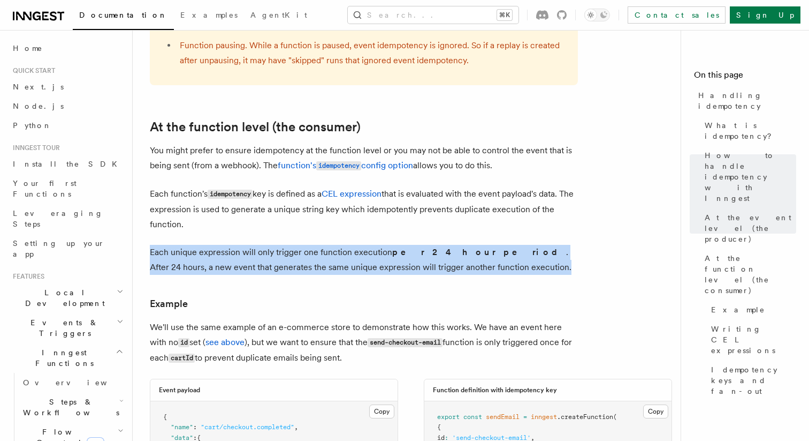
drag, startPoint x: 470, startPoint y: 230, endPoint x: 476, endPoint y: 254, distance: 24.3
click at [476, 253] on p "Each unique expression will only trigger one function execution per 24 hour per…" at bounding box center [364, 260] width 428 height 30
click at [475, 254] on p "Each unique expression will only trigger one function execution per 24 hour per…" at bounding box center [364, 260] width 428 height 30
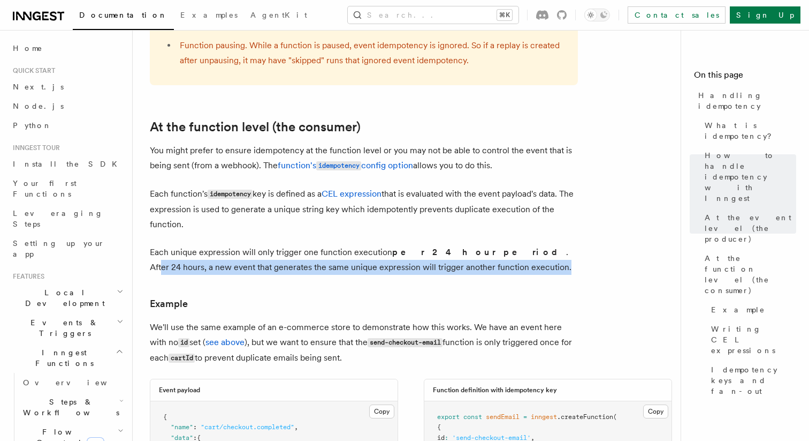
drag, startPoint x: 481, startPoint y: 254, endPoint x: 481, endPoint y: 233, distance: 20.9
click at [481, 245] on p "Each unique expression will only trigger one function execution per 24 hour per…" at bounding box center [364, 260] width 428 height 30
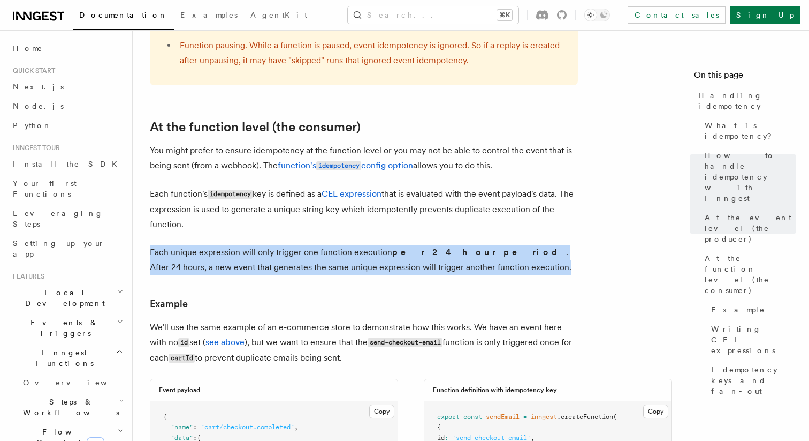
drag, startPoint x: 480, startPoint y: 229, endPoint x: 480, endPoint y: 255, distance: 26.8
click at [480, 254] on article "Features Inngest Functions Errors & Retries Handling idempotency Ensuring that …" at bounding box center [411, 144] width 522 height 2554
click at [480, 255] on p "Each unique expression will only trigger one function execution per 24 hour per…" at bounding box center [364, 260] width 428 height 30
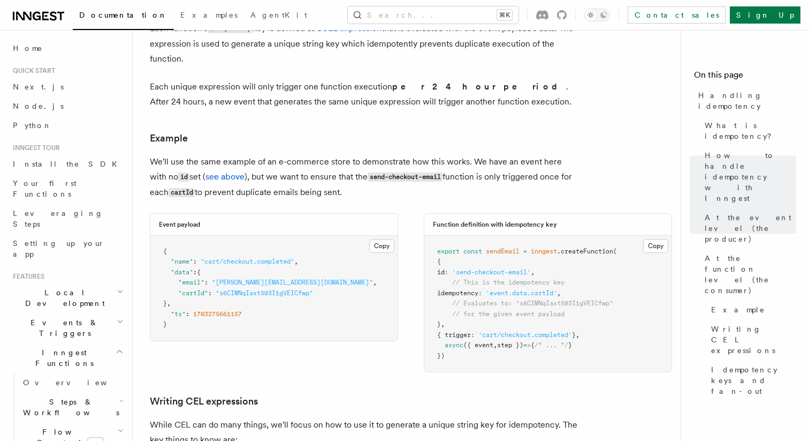
scroll to position [1378, 0]
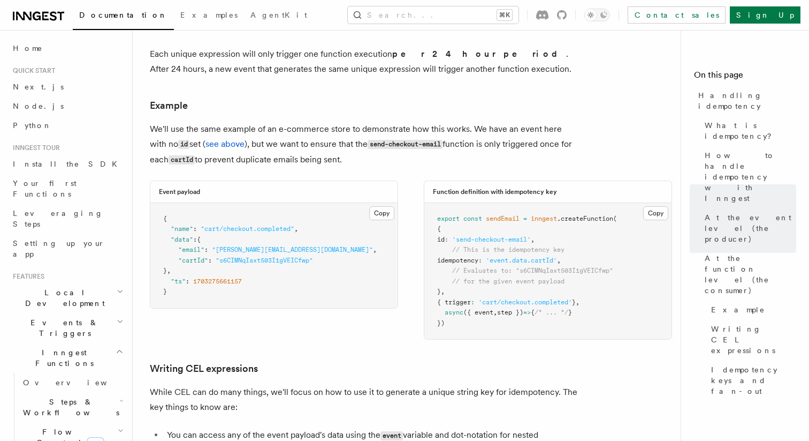
drag, startPoint x: 370, startPoint y: 151, endPoint x: 370, endPoint y: 98, distance: 52.5
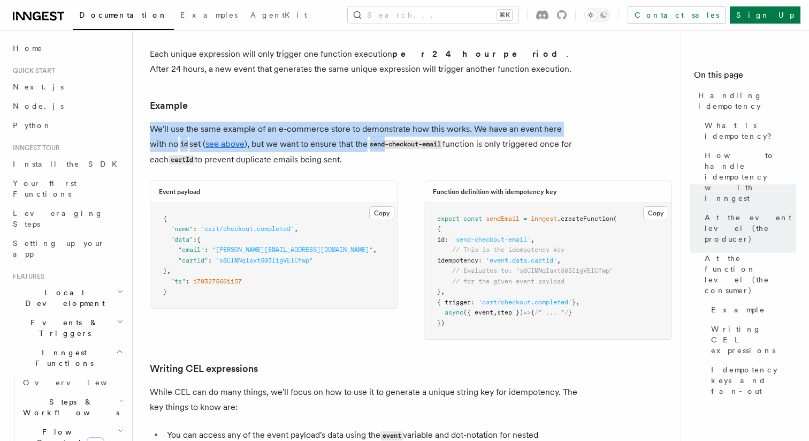
drag, startPoint x: 370, startPoint y: 98, endPoint x: 370, endPoint y: 139, distance: 40.1
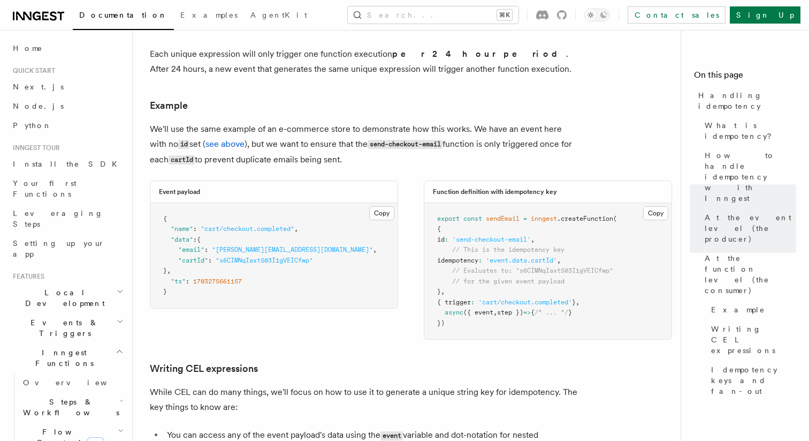
click at [370, 141] on p "We'll use the same example of an e-commerce store to demonstrate how this works…" at bounding box center [364, 145] width 428 height 46
drag, startPoint x: 370, startPoint y: 149, endPoint x: 370, endPoint y: 97, distance: 51.9
drag, startPoint x: 370, startPoint y: 97, endPoint x: 370, endPoint y: 146, distance: 48.7
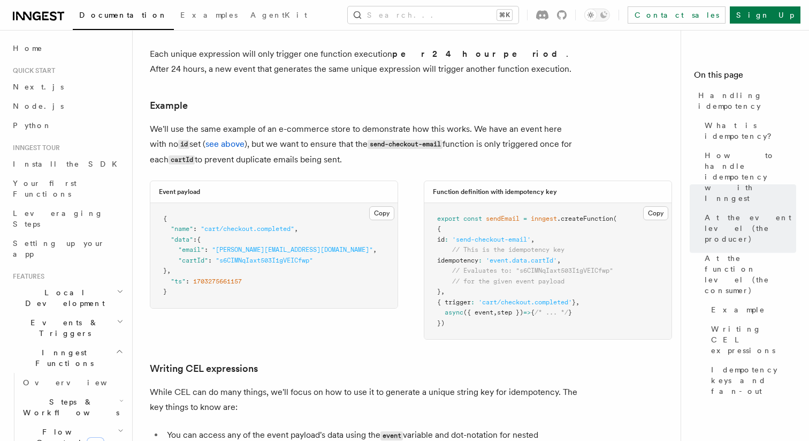
click at [370, 146] on p "We'll use the same example of an e-commerce store to demonstrate how this works…" at bounding box center [364, 145] width 428 height 46
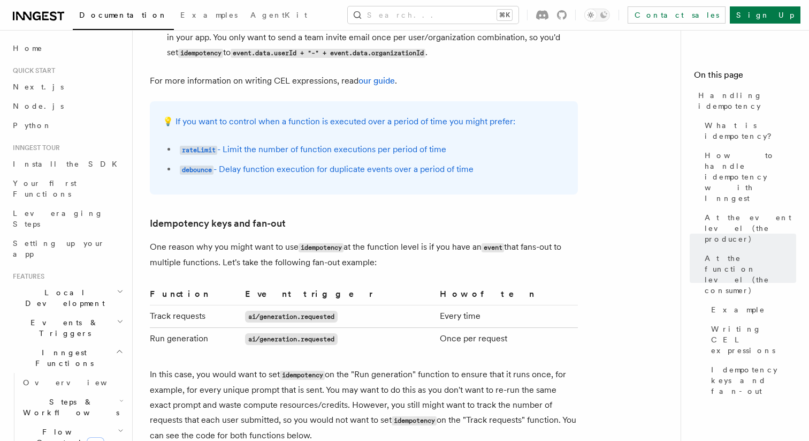
scroll to position [1934, 0]
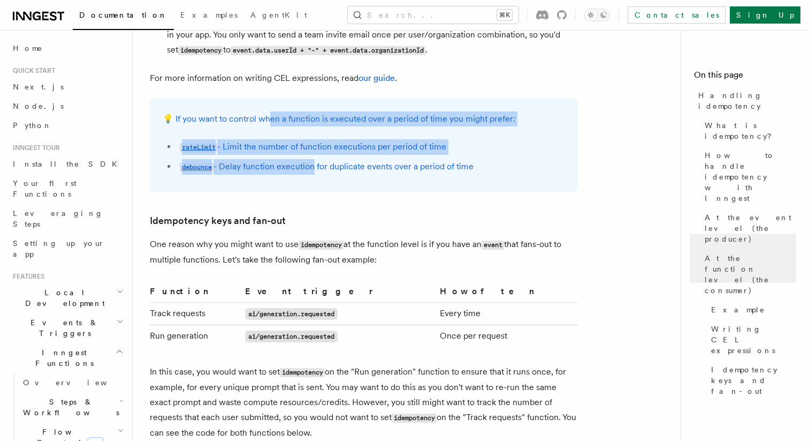
drag, startPoint x: 268, startPoint y: 111, endPoint x: 314, endPoint y: 164, distance: 70.5
click at [314, 164] on div "💡 If you want to control when a function is executed over a period of time you …" at bounding box center [364, 144] width 428 height 93
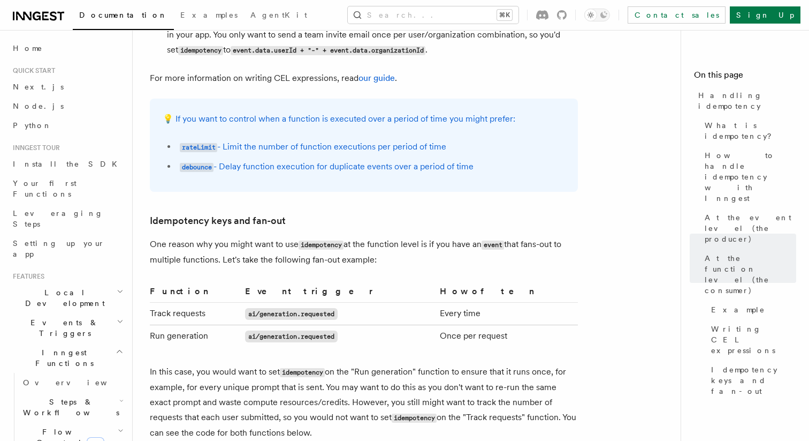
click at [314, 164] on div "💡 If you want to control when a function is executed over a period of time you …" at bounding box center [364, 144] width 428 height 93
drag, startPoint x: 316, startPoint y: 171, endPoint x: 297, endPoint y: 132, distance: 42.9
click at [298, 133] on div "💡 If you want to control when a function is executed over a period of time you …" at bounding box center [364, 144] width 428 height 93
click at [297, 139] on li "rateLimit - Limit the number of function executions per period of time" at bounding box center [371, 147] width 389 height 16
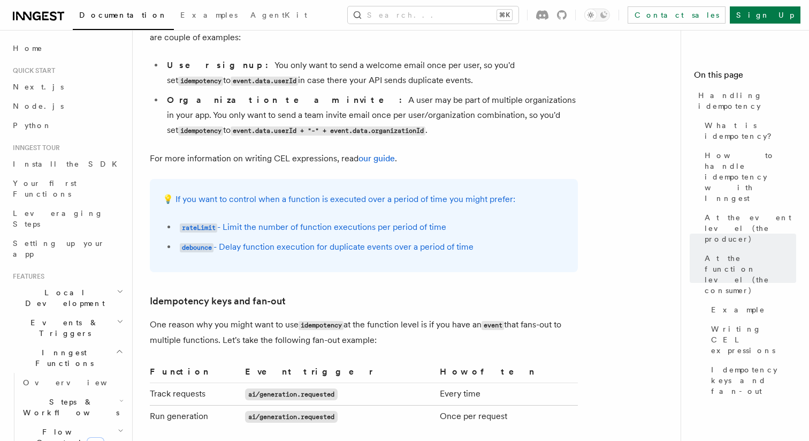
scroll to position [1800, 0]
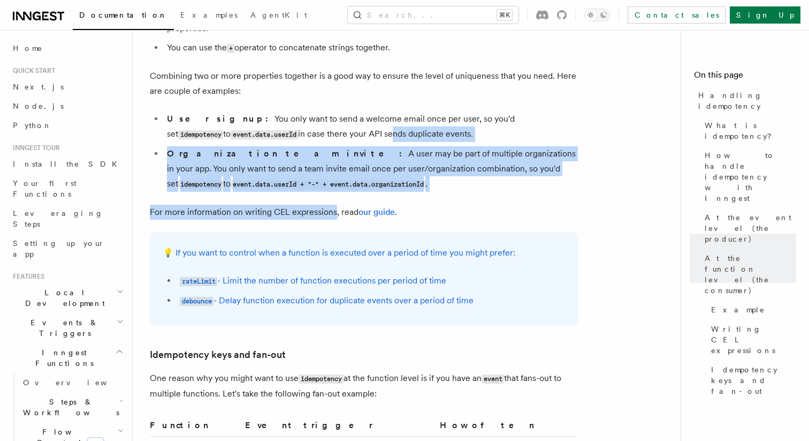
drag, startPoint x: 333, startPoint y: 206, endPoint x: 325, endPoint y: 126, distance: 80.2
click at [325, 126] on li "User signup: You only want to send a welcome email once per user, so you'd set …" at bounding box center [371, 126] width 414 height 31
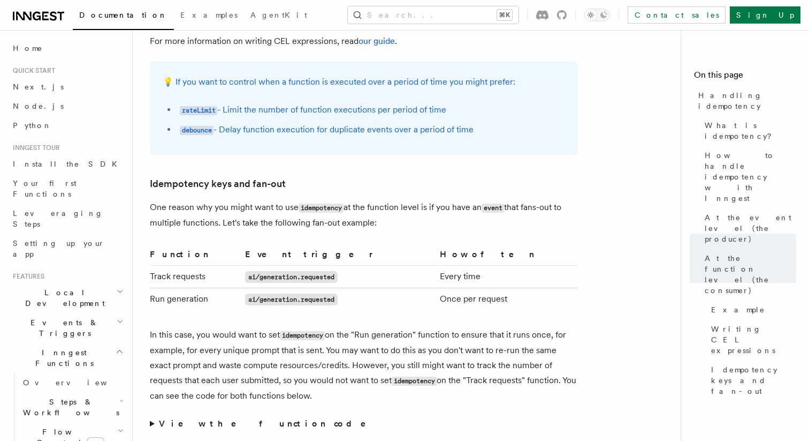
scroll to position [1981, 0]
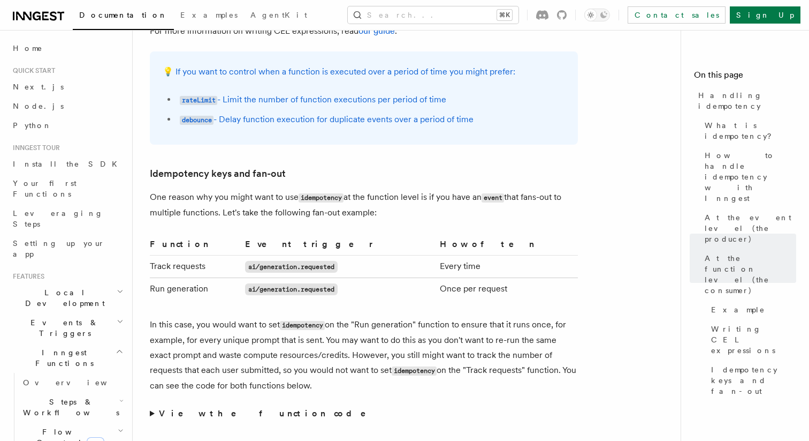
drag, startPoint x: 346, startPoint y: 179, endPoint x: 382, endPoint y: 200, distance: 41.2
click at [382, 199] on p "One reason why you might want to use idempotency at the function level is if yo…" at bounding box center [364, 204] width 428 height 31
click at [382, 200] on p "One reason why you might want to use idempotency at the function level is if yo…" at bounding box center [364, 204] width 428 height 31
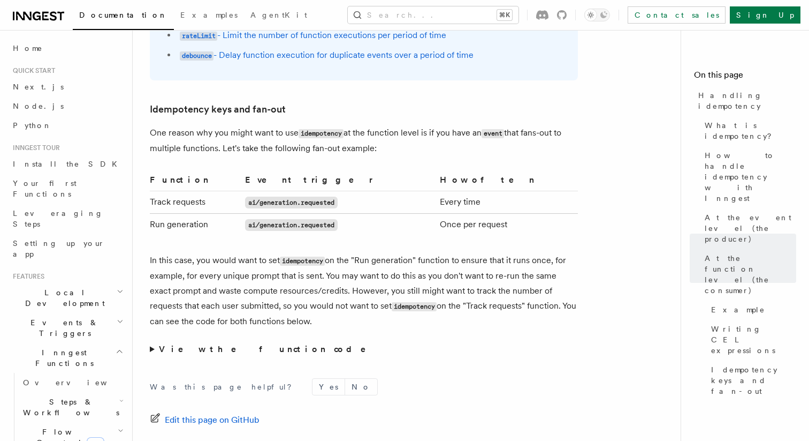
scroll to position [2049, 0]
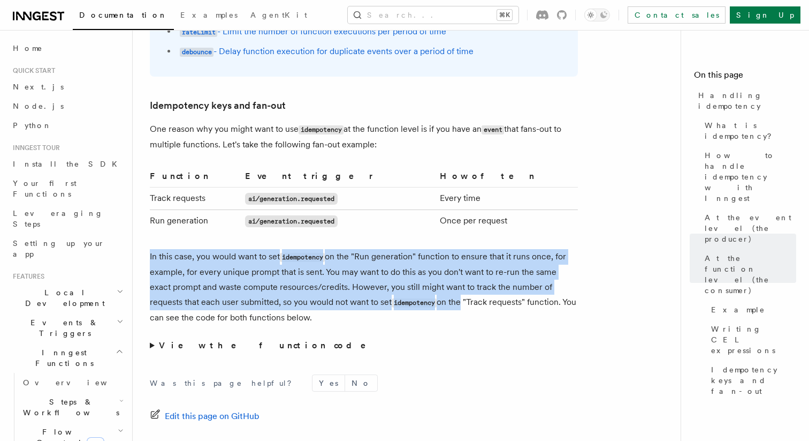
drag, startPoint x: 404, startPoint y: 273, endPoint x: 412, endPoint y: 310, distance: 37.9
click at [412, 310] on p "In this case, you would want to set idempotency on the "Run generation" functio…" at bounding box center [364, 287] width 428 height 76
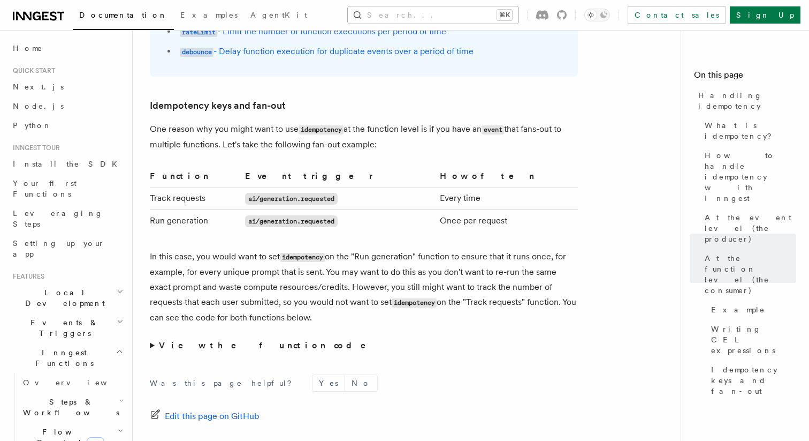
click at [445, 12] on button "Search... ⌘K" at bounding box center [433, 14] width 171 height 17
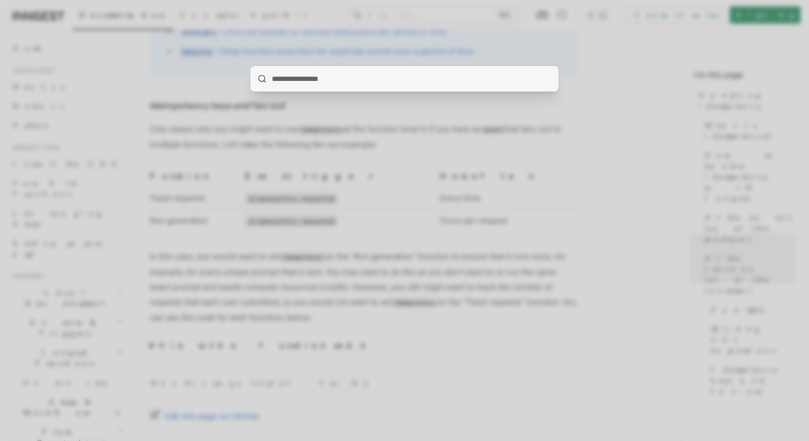
click at [551, 160] on div at bounding box center [404, 220] width 809 height 441
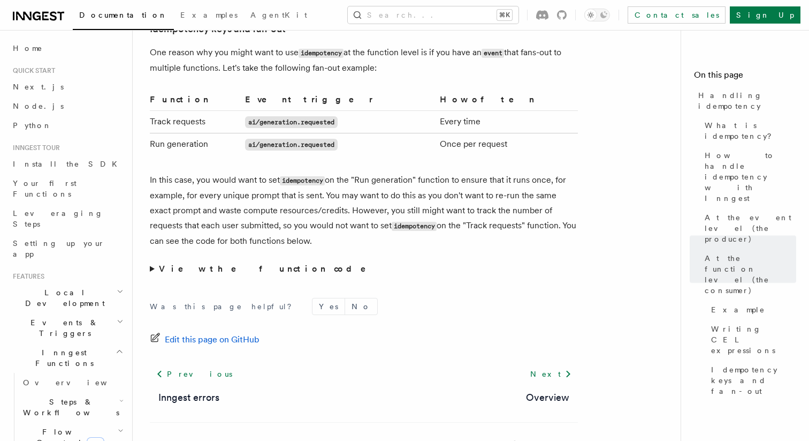
scroll to position [2152, 0]
